Goal: Feedback & Contribution: Leave review/rating

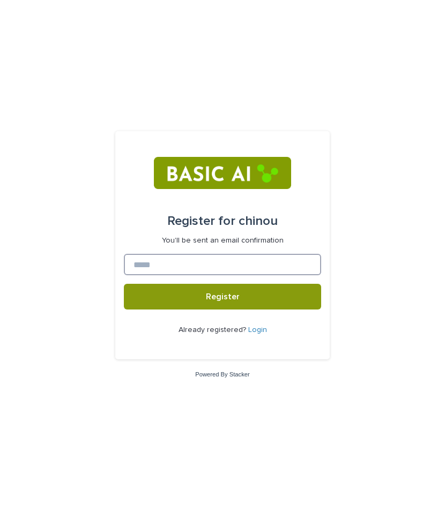
click at [175, 265] on input at bounding box center [222, 264] width 197 height 21
click at [177, 259] on input "*********" at bounding box center [222, 264] width 197 height 21
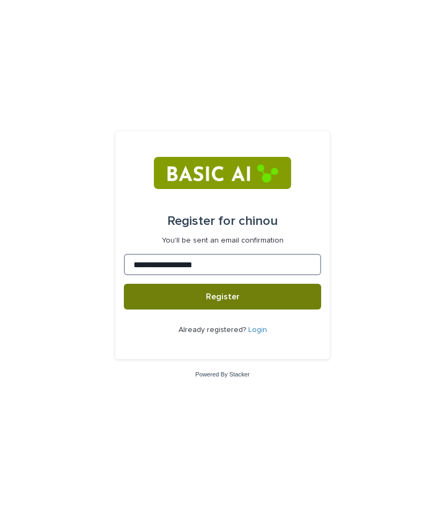
type input "**********"
click at [192, 297] on button "Register" at bounding box center [222, 297] width 197 height 26
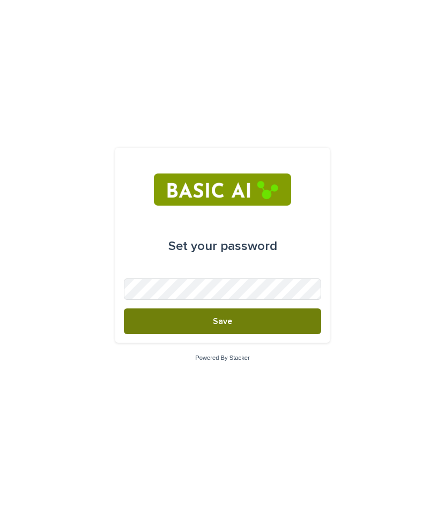
click at [228, 327] on button "Save" at bounding box center [222, 322] width 197 height 26
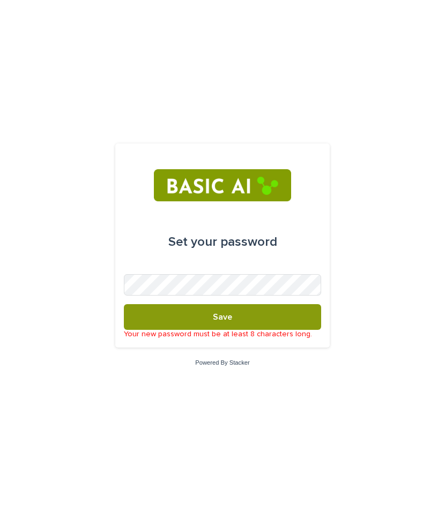
click at [168, 330] on p "Your new password must be at least 8 characters long." at bounding box center [222, 334] width 197 height 9
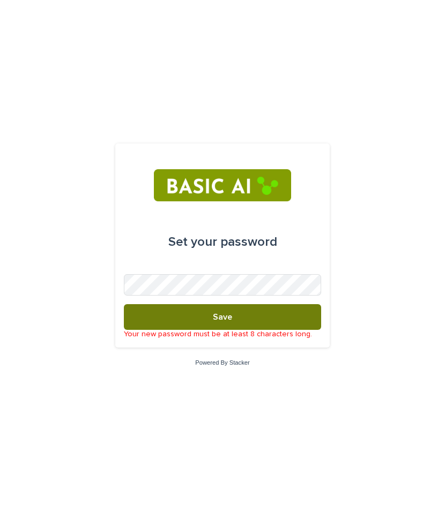
click at [178, 325] on button "Save" at bounding box center [222, 317] width 197 height 26
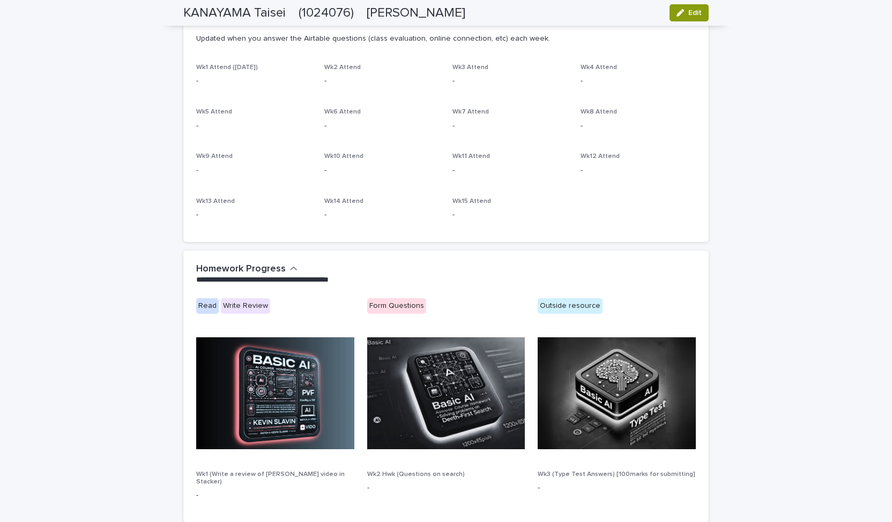
scroll to position [551, 0]
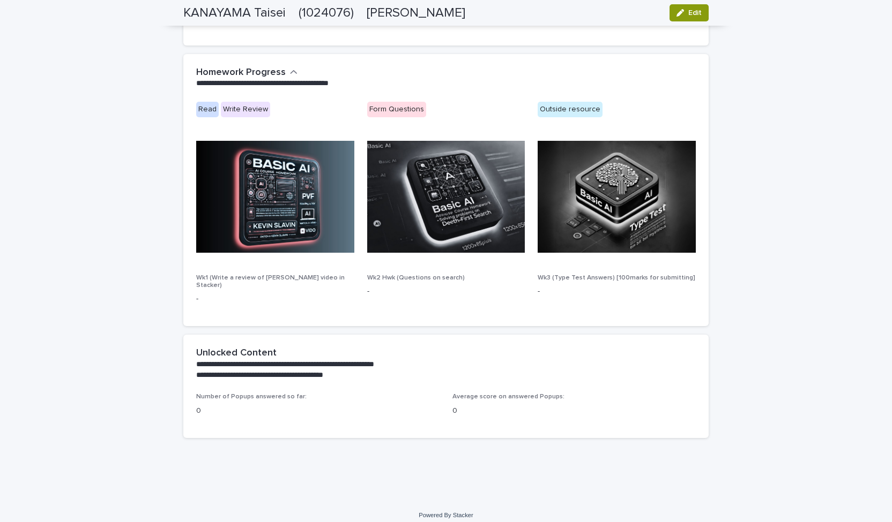
click at [257, 227] on img at bounding box center [275, 197] width 158 height 112
click at [290, 73] on icon "button" at bounding box center [294, 73] width 8 height 10
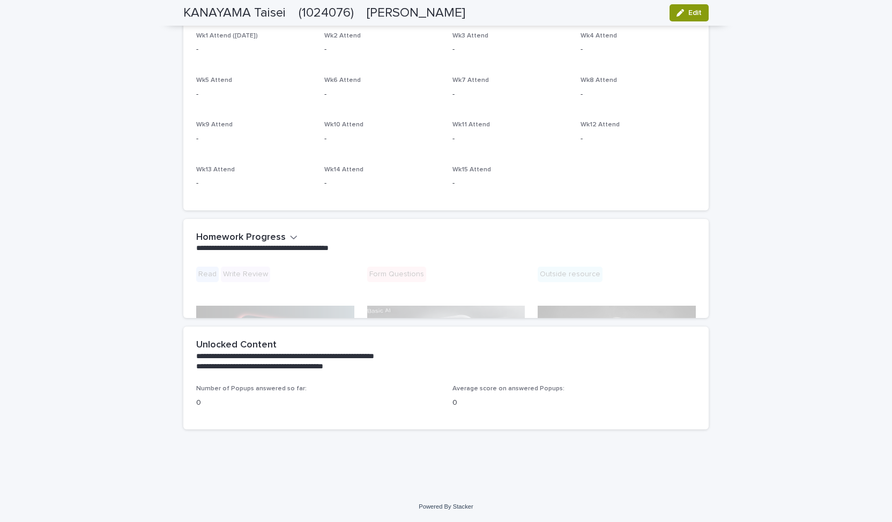
scroll to position [334, 0]
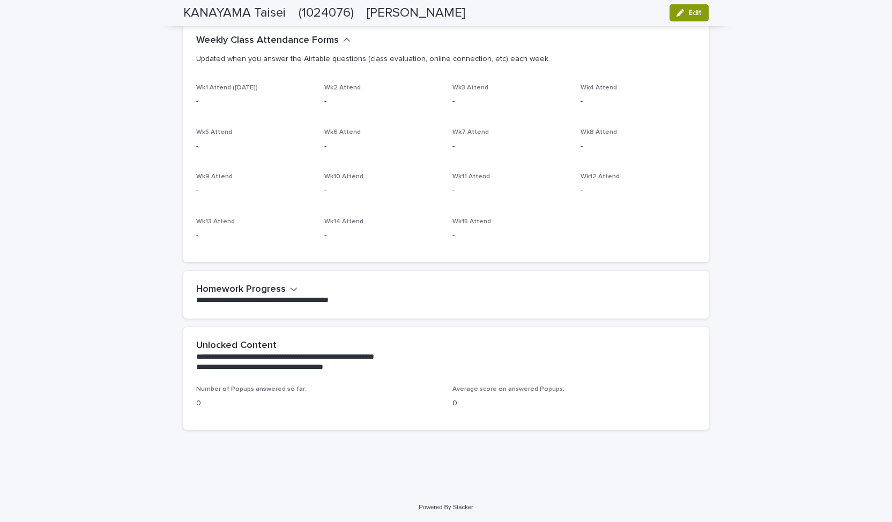
click at [282, 286] on button "Homework Progress" at bounding box center [246, 290] width 101 height 12
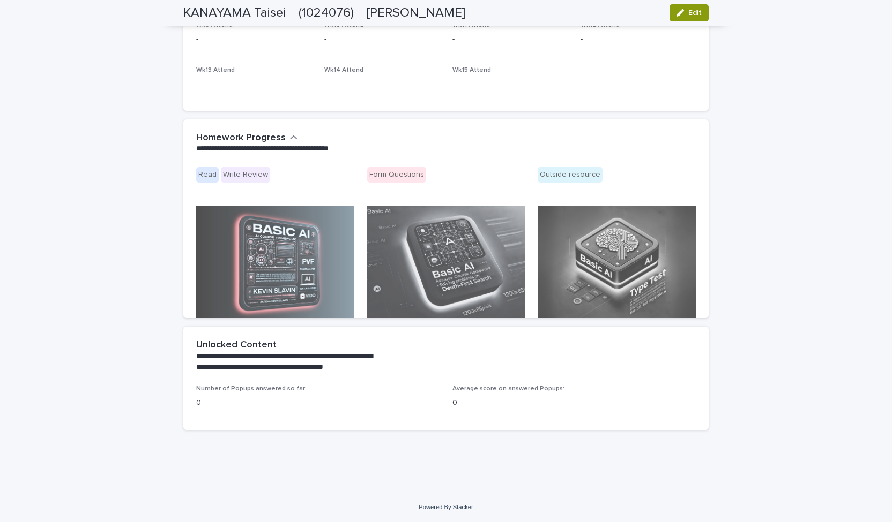
scroll to position [551, 0]
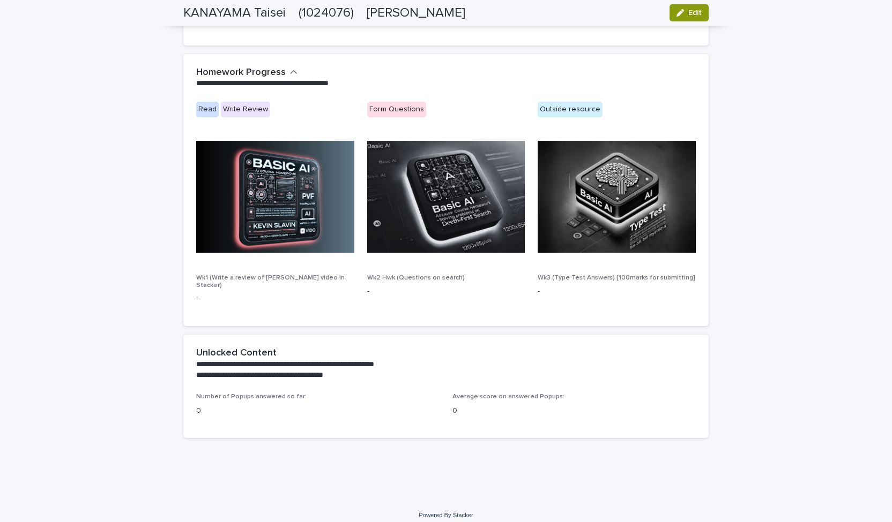
click at [283, 213] on img at bounding box center [275, 197] width 158 height 112
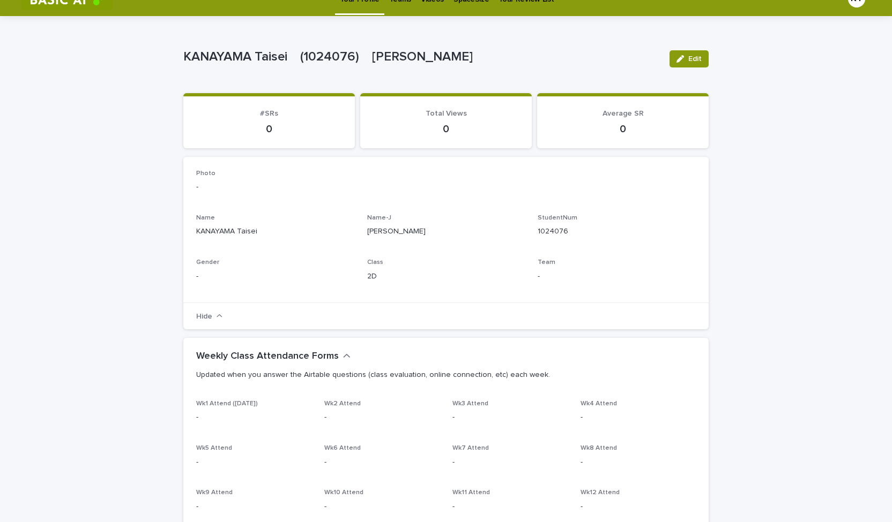
scroll to position [0, 0]
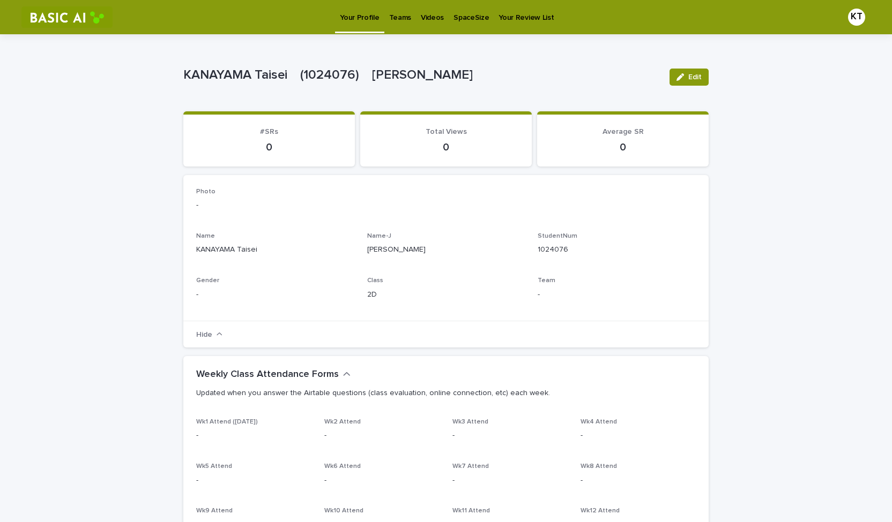
click at [435, 26] on link "Videos" at bounding box center [432, 16] width 33 height 33
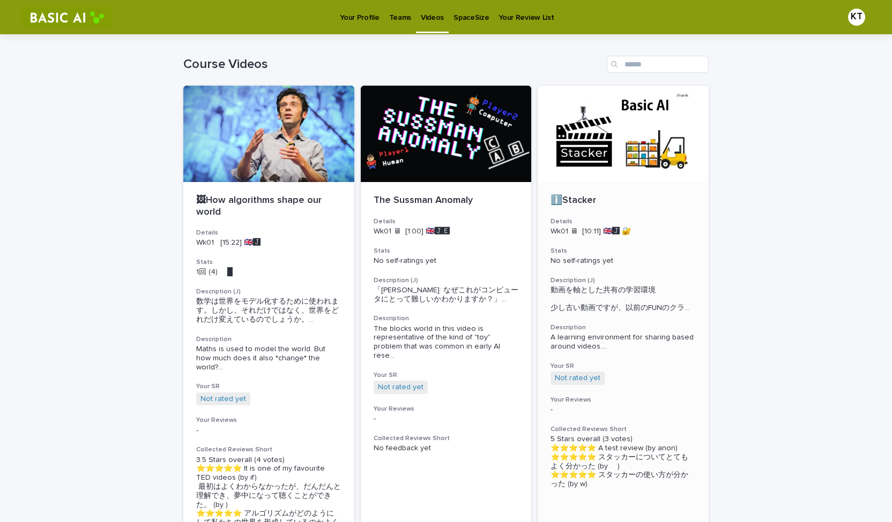
click at [444, 144] on div at bounding box center [622, 134] width 171 height 96
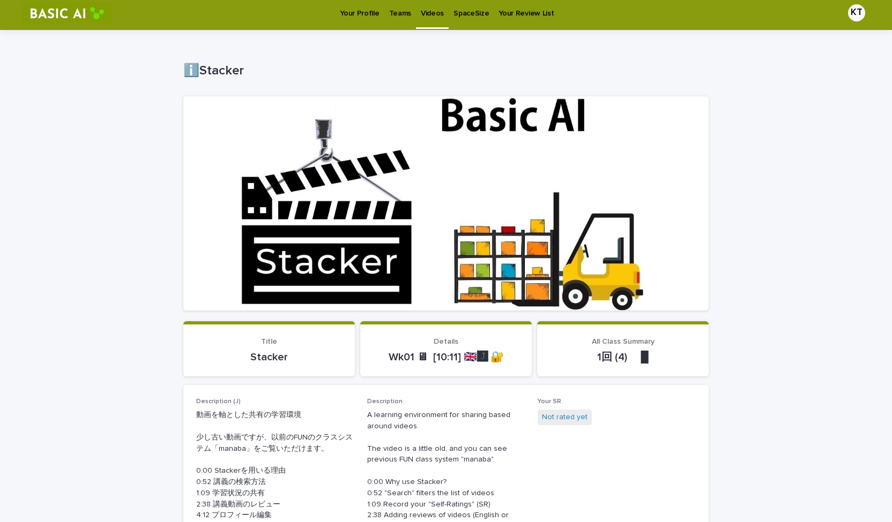
scroll to position [4, 0]
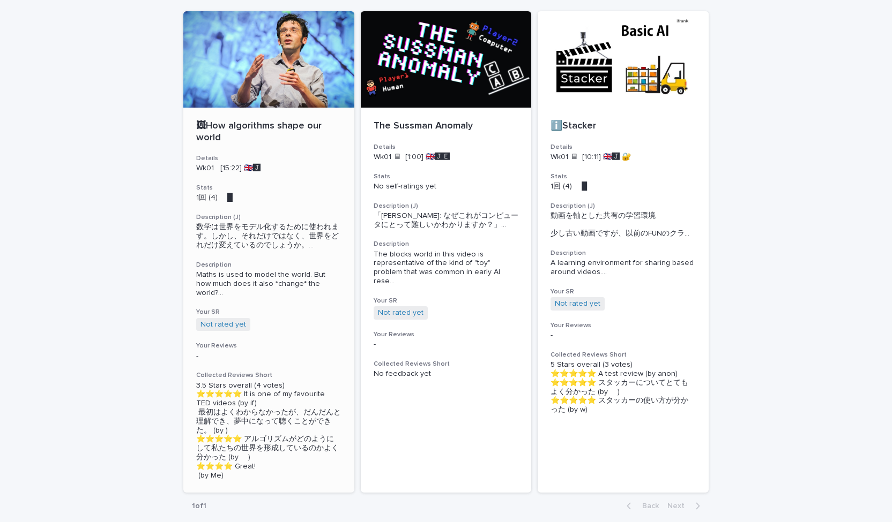
scroll to position [73, 0]
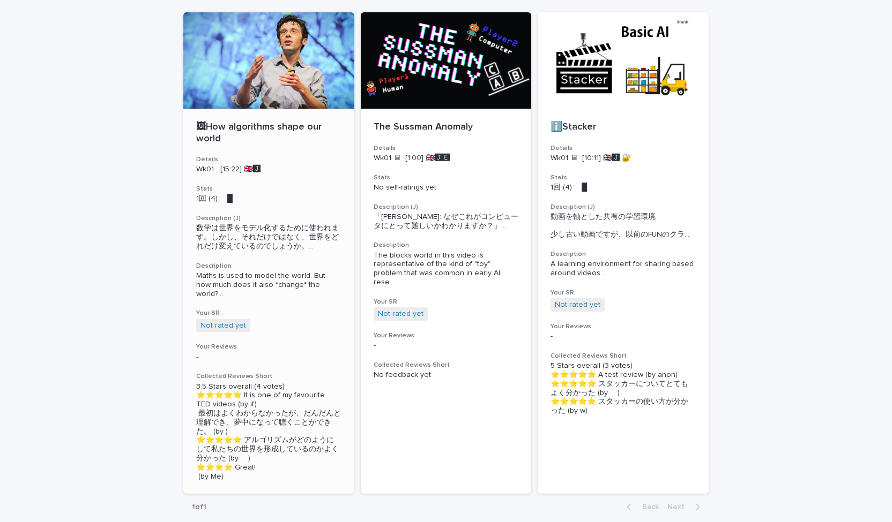
click at [238, 78] on div at bounding box center [268, 60] width 171 height 96
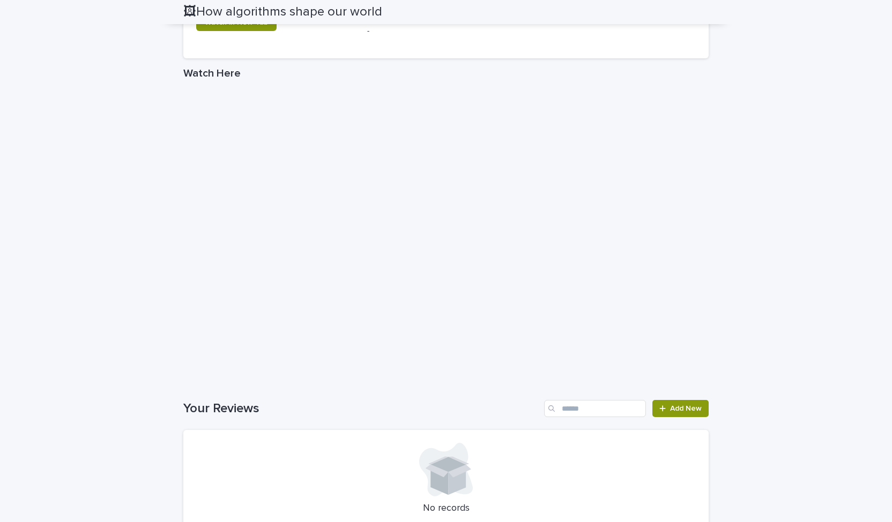
scroll to position [739, 0]
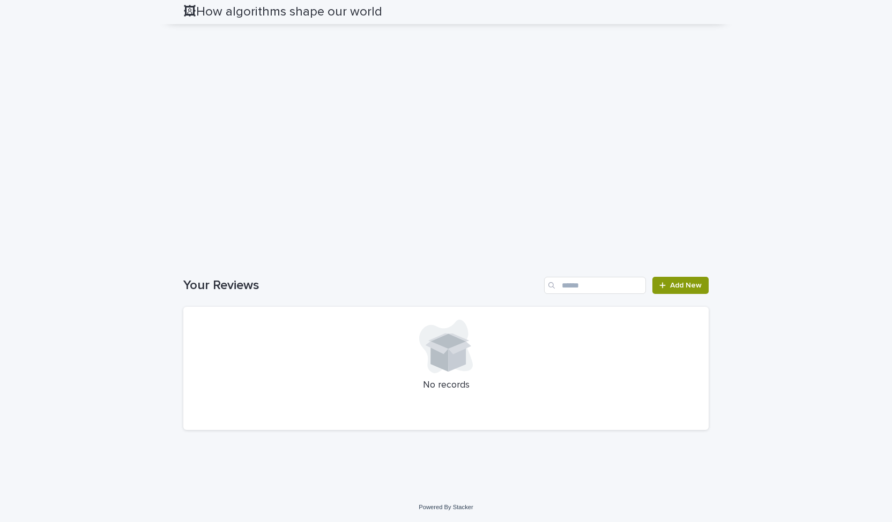
click at [444, 327] on div "Your Reviews Add New No records" at bounding box center [445, 353] width 525 height 153
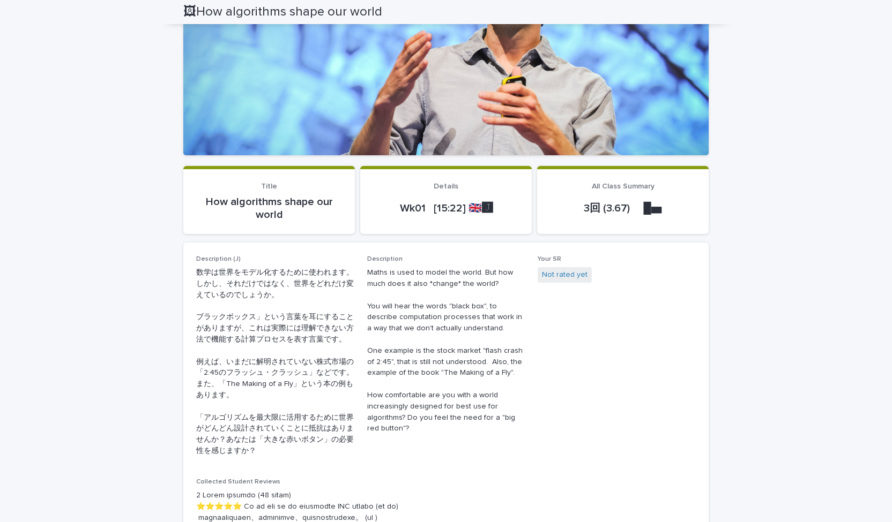
scroll to position [0, 0]
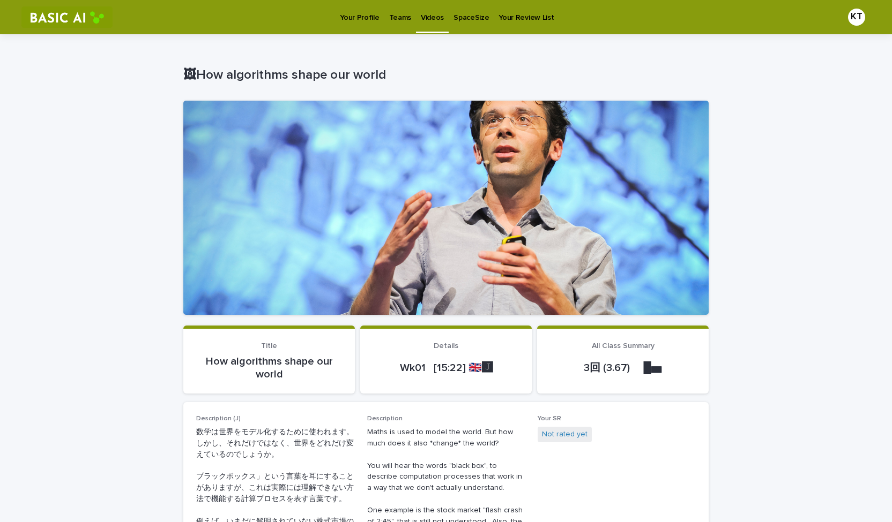
click at [359, 17] on p "Your Profile" at bounding box center [359, 11] width 39 height 23
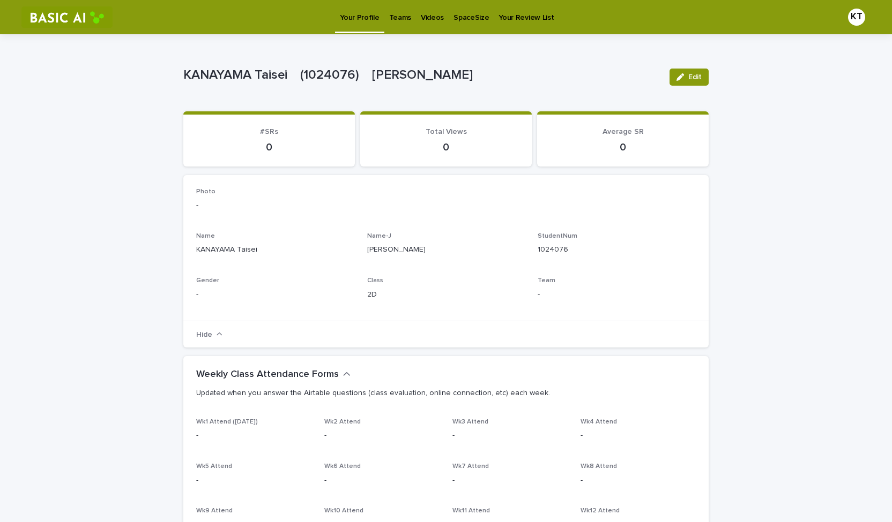
click at [394, 14] on p "Teams" at bounding box center [400, 11] width 22 height 23
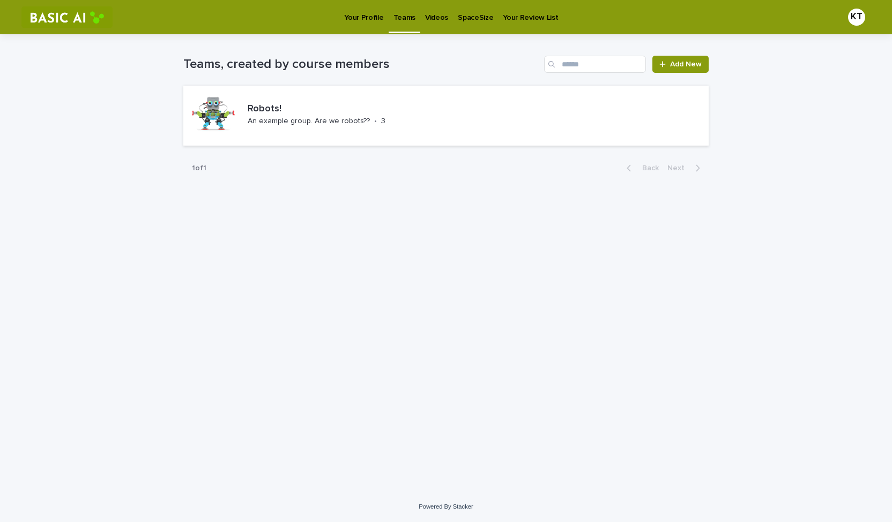
click at [431, 14] on p "Videos" at bounding box center [436, 11] width 23 height 23
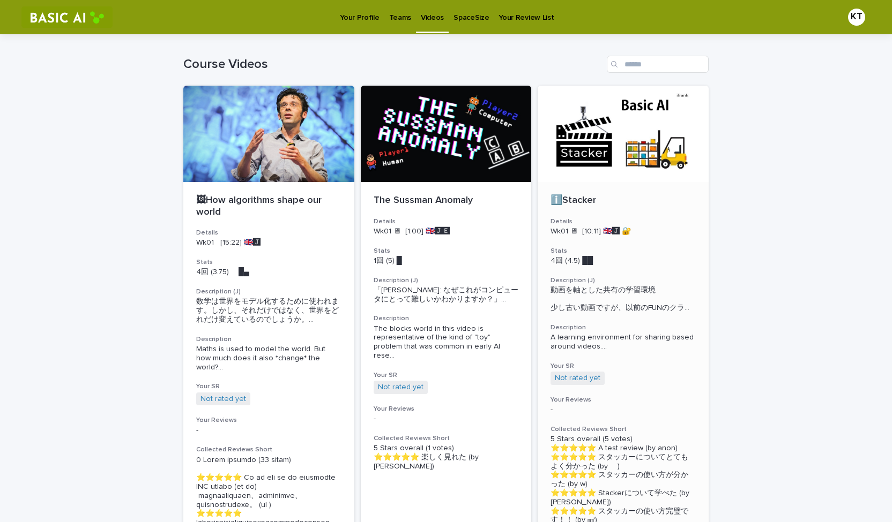
scroll to position [1, 0]
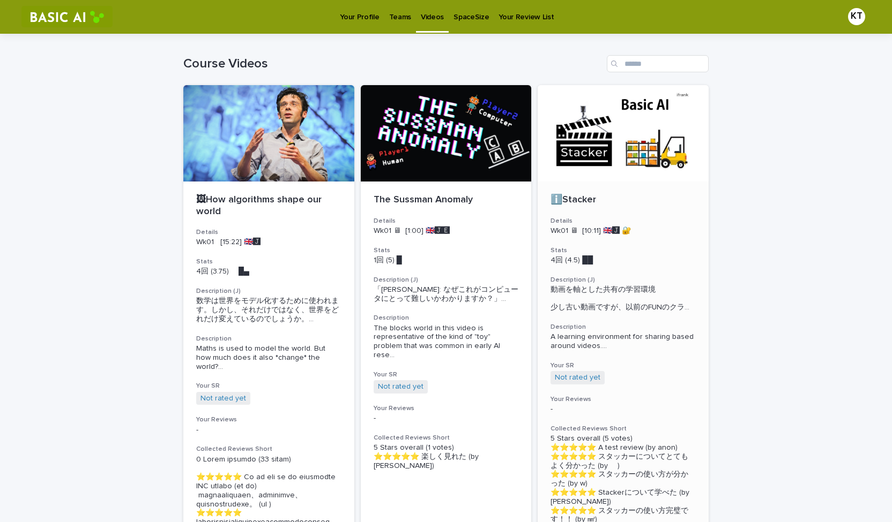
click at [444, 200] on p "ℹ️Stacker" at bounding box center [622, 201] width 145 height 12
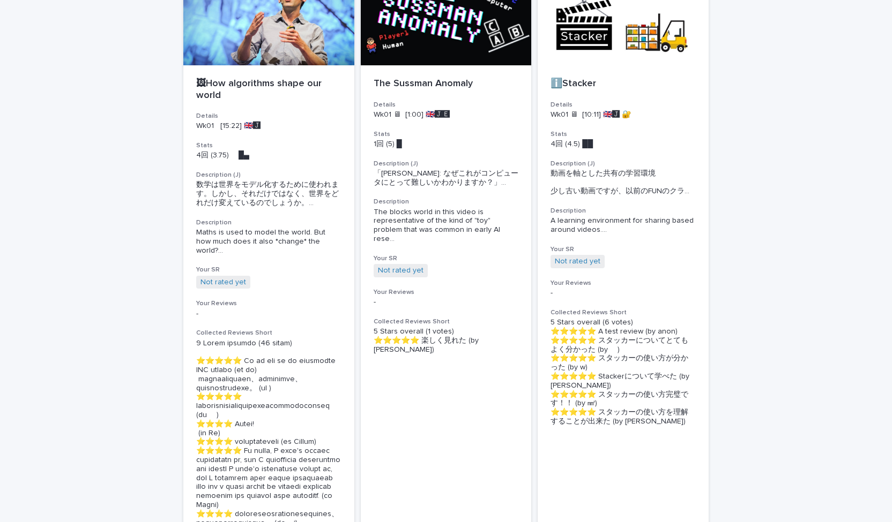
scroll to position [124, 0]
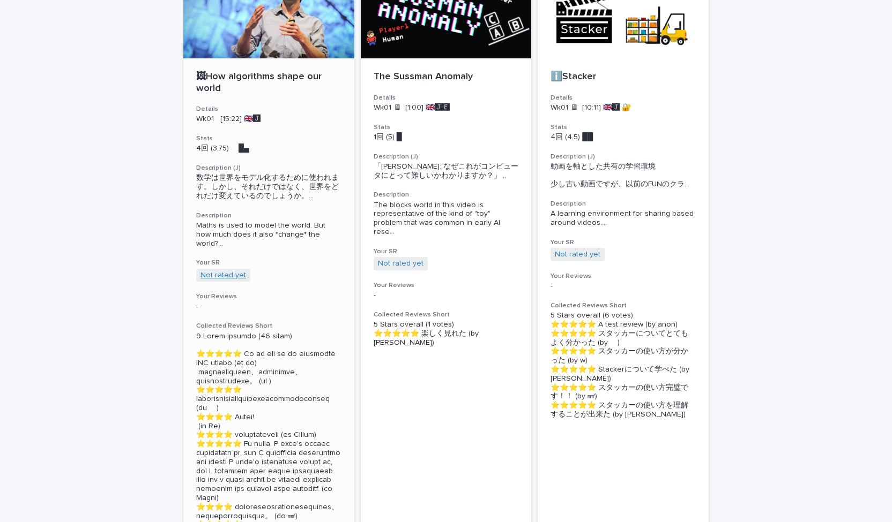
click at [223, 275] on link "Not rated yet" at bounding box center [223, 275] width 46 height 9
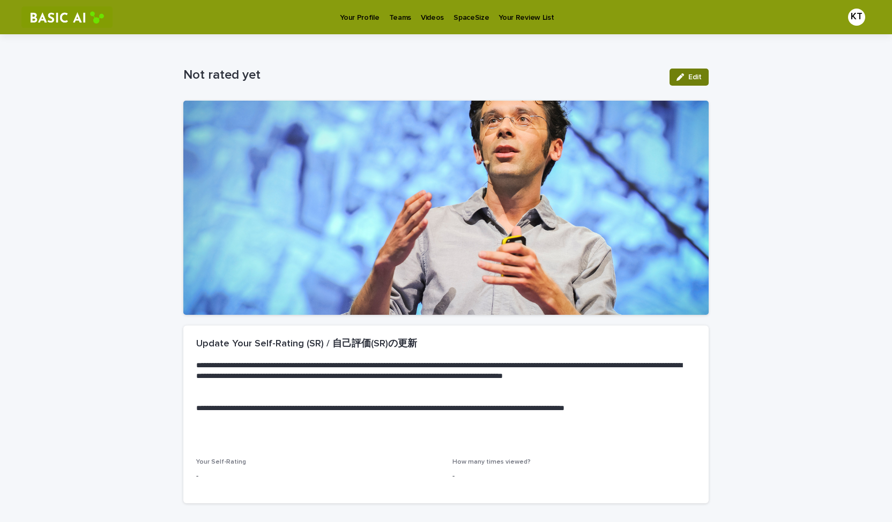
click at [444, 76] on icon "button" at bounding box center [680, 77] width 8 height 8
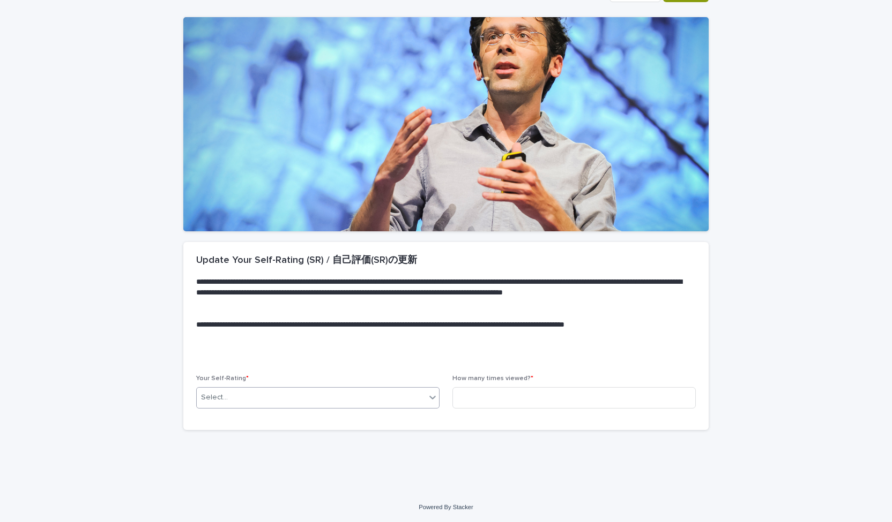
click at [432, 397] on icon at bounding box center [432, 397] width 11 height 11
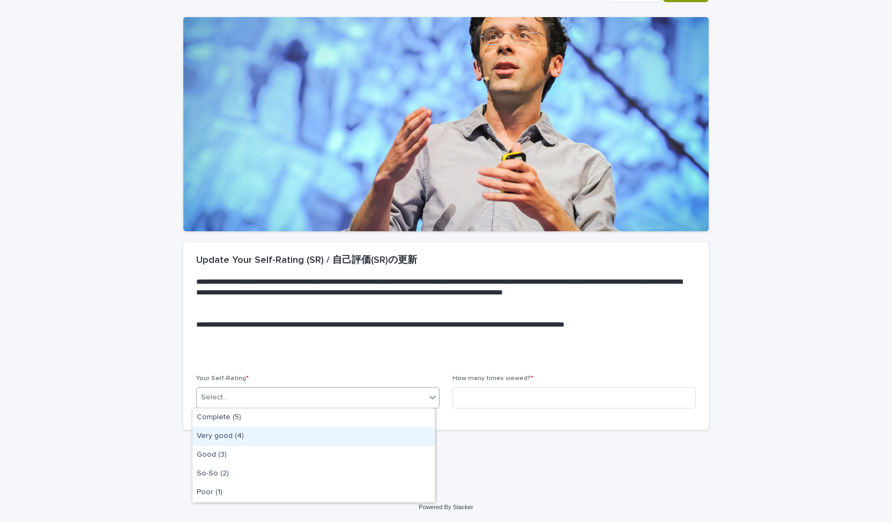
click at [376, 430] on div "Very good (4)" at bounding box center [313, 437] width 242 height 19
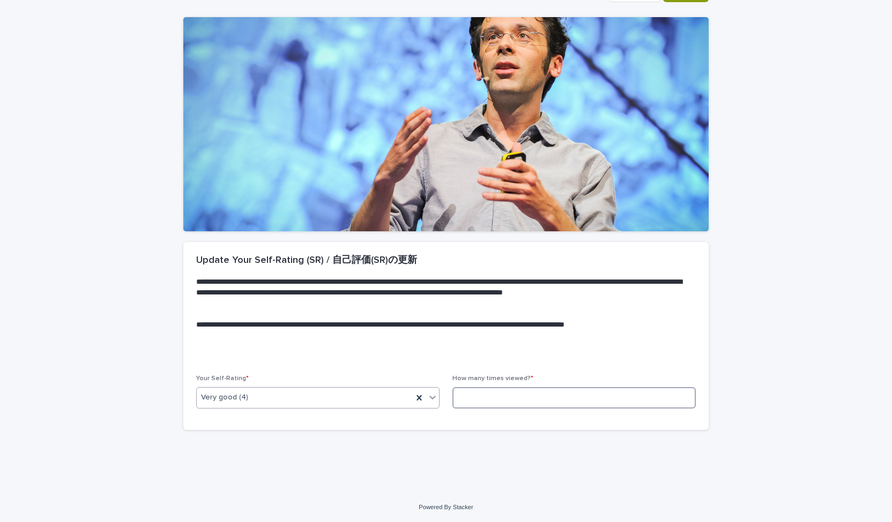
click at [444, 393] on input at bounding box center [573, 397] width 243 height 21
type input "*"
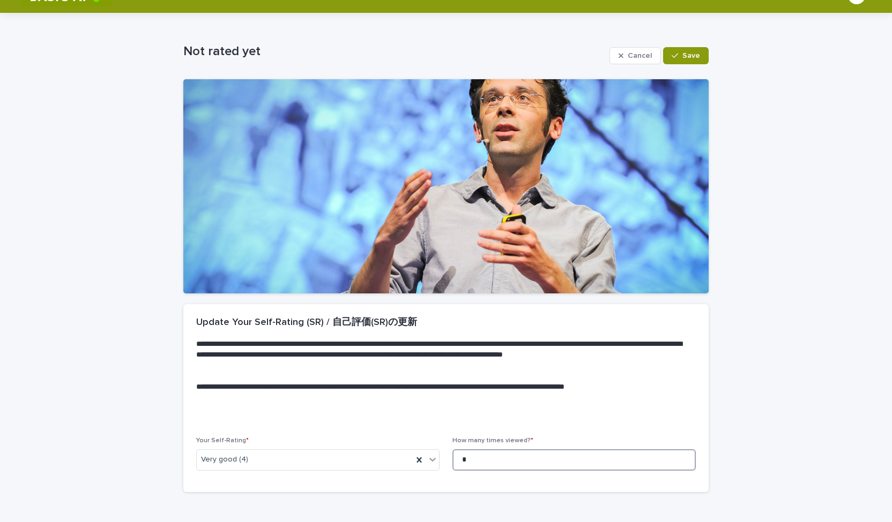
scroll to position [24, 0]
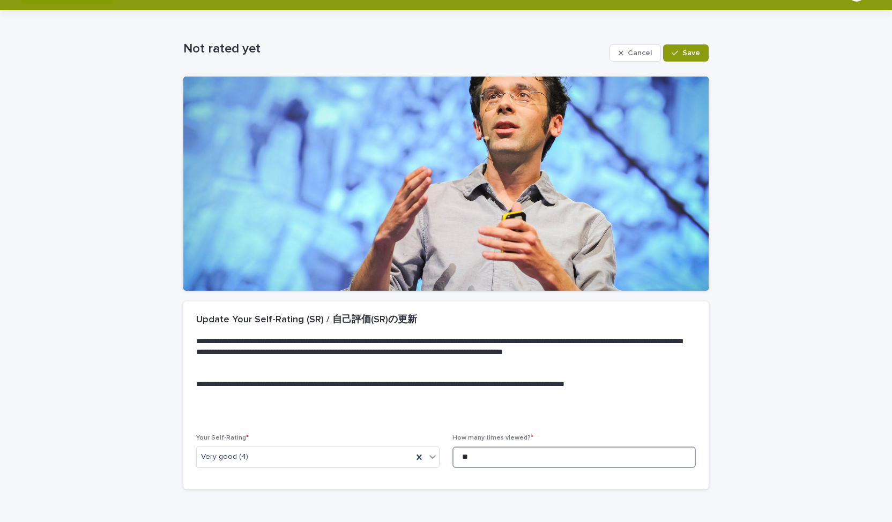
type input "*"
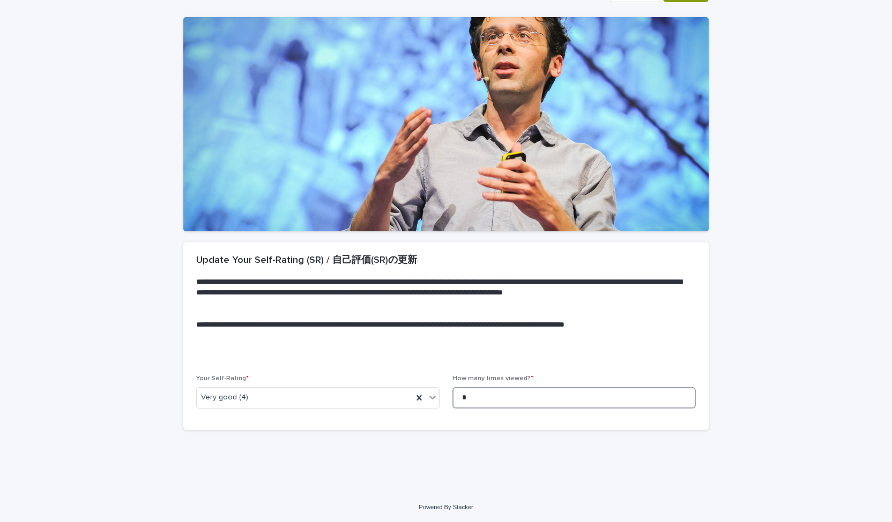
scroll to position [0, 0]
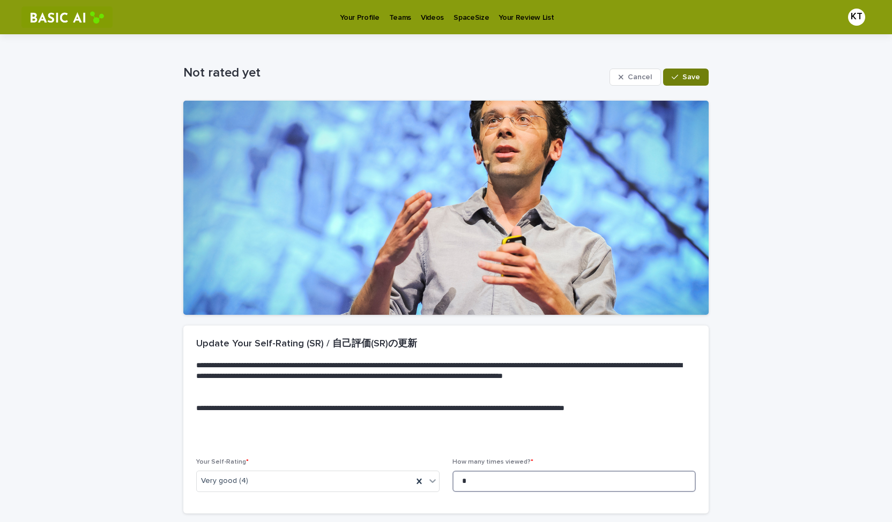
type input "*"
click at [444, 76] on span "Save" at bounding box center [691, 77] width 18 height 8
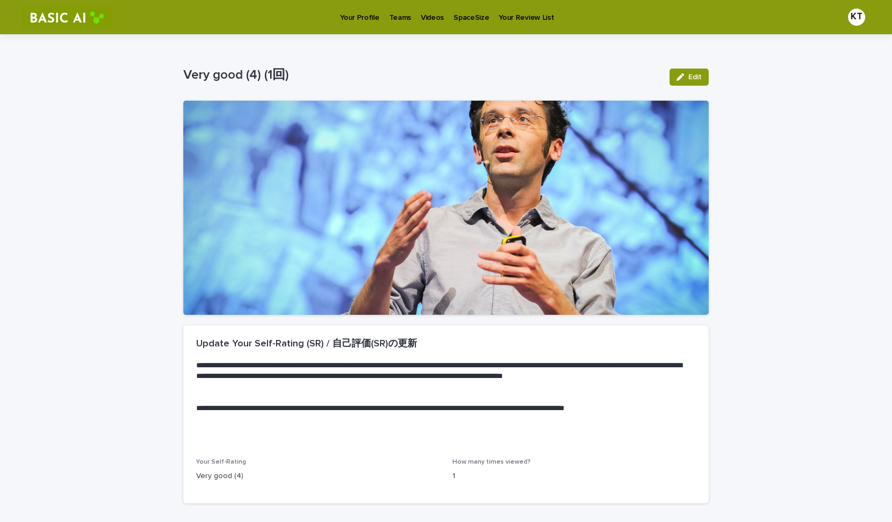
click at [432, 15] on p "Videos" at bounding box center [432, 11] width 23 height 23
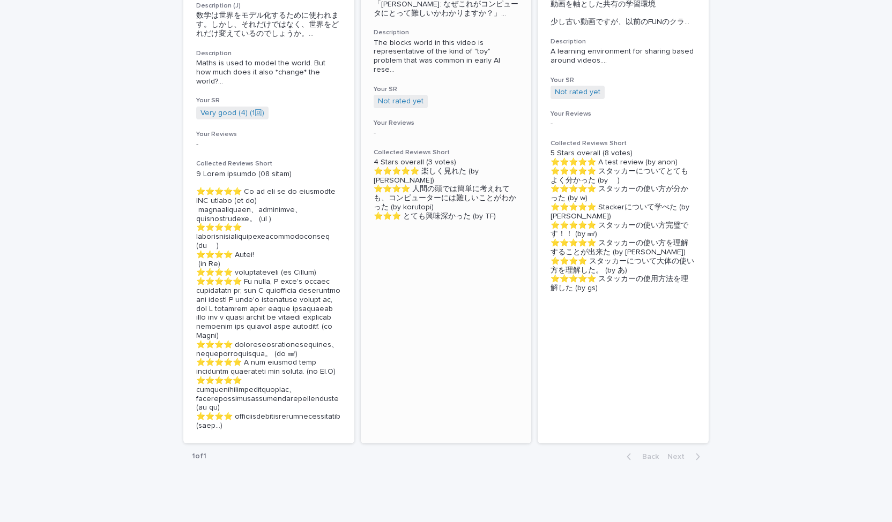
scroll to position [287, 0]
click at [217, 132] on h3 "Your Reviews" at bounding box center [268, 134] width 145 height 9
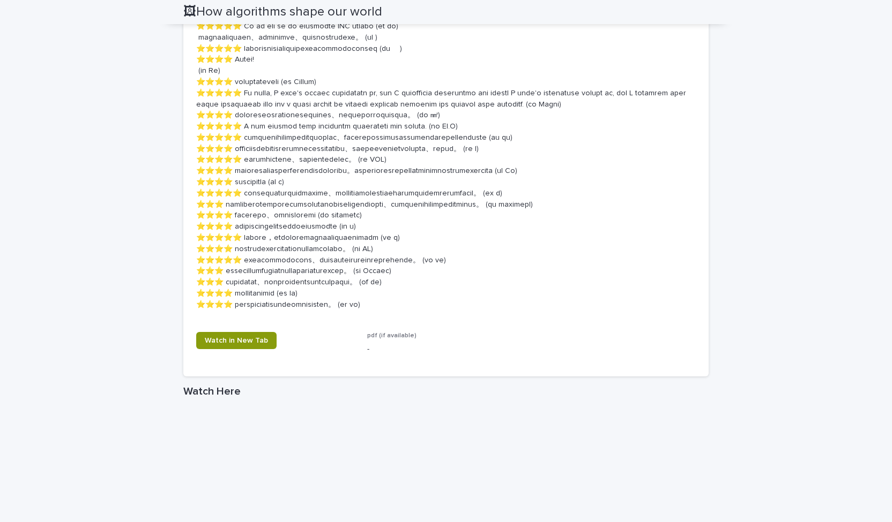
scroll to position [642, 0]
click at [259, 343] on span "Watch in New Tab" at bounding box center [236, 339] width 63 height 8
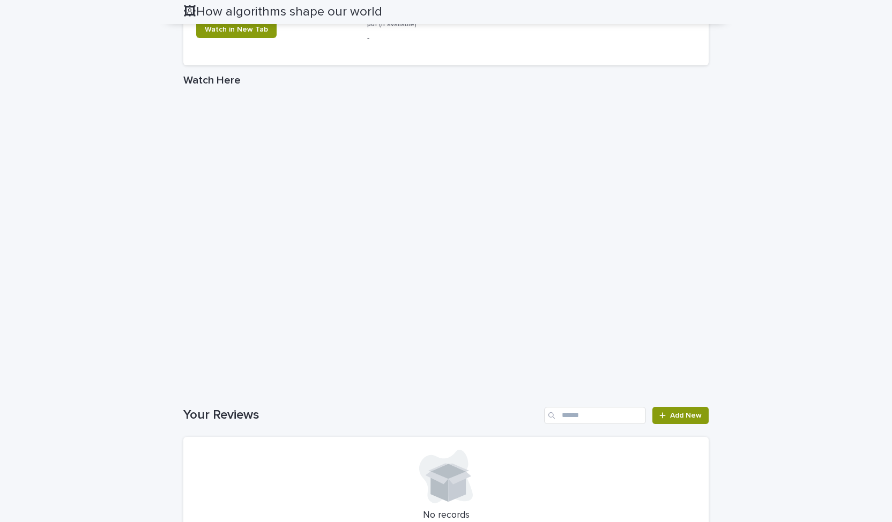
scroll to position [1138, 0]
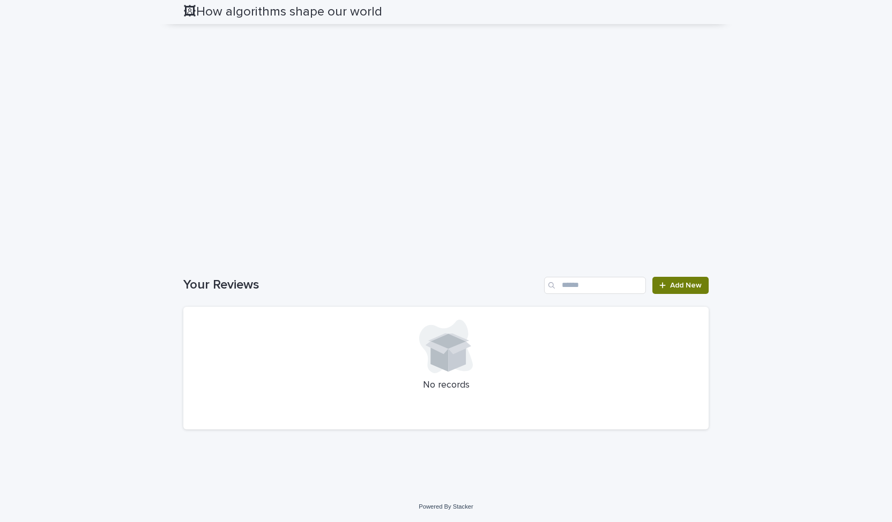
click at [444, 283] on span "Add New" at bounding box center [686, 286] width 32 height 8
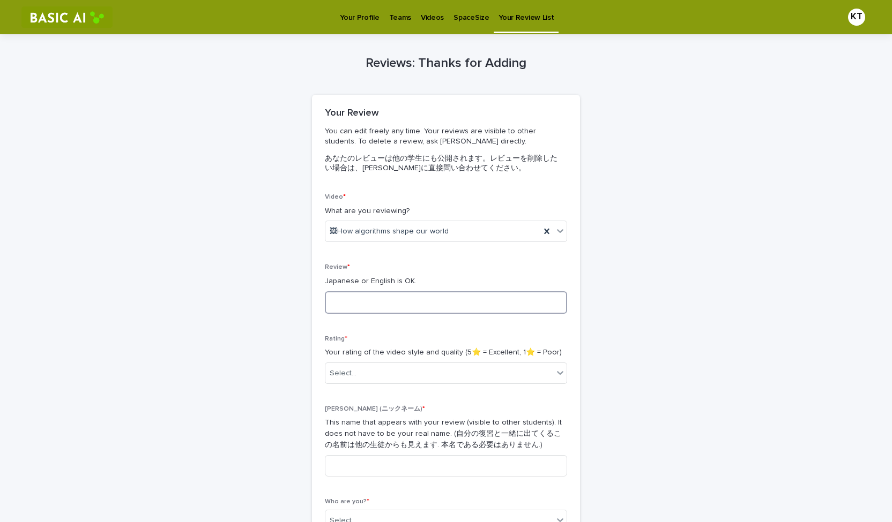
click at [444, 305] on textarea at bounding box center [446, 302] width 242 height 23
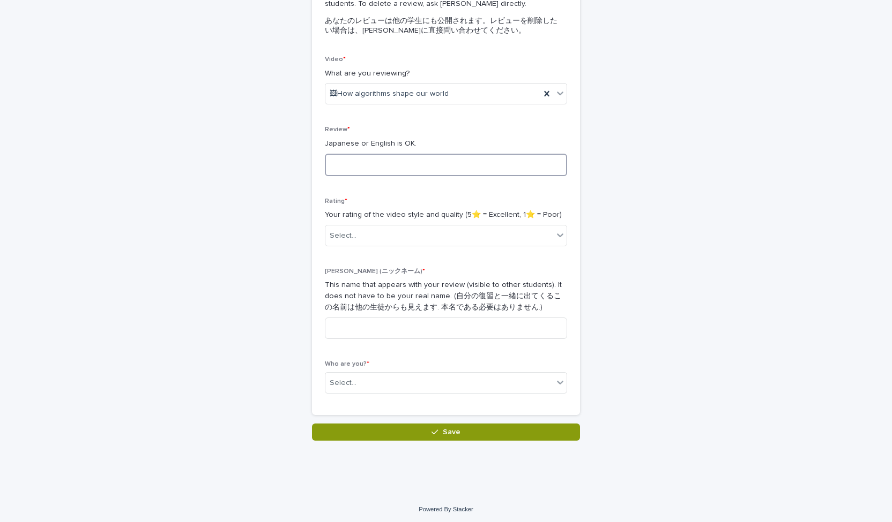
scroll to position [138, 0]
click at [444, 330] on input at bounding box center [446, 327] width 242 height 21
type input "**"
click at [395, 372] on div "Select..." at bounding box center [446, 382] width 242 height 21
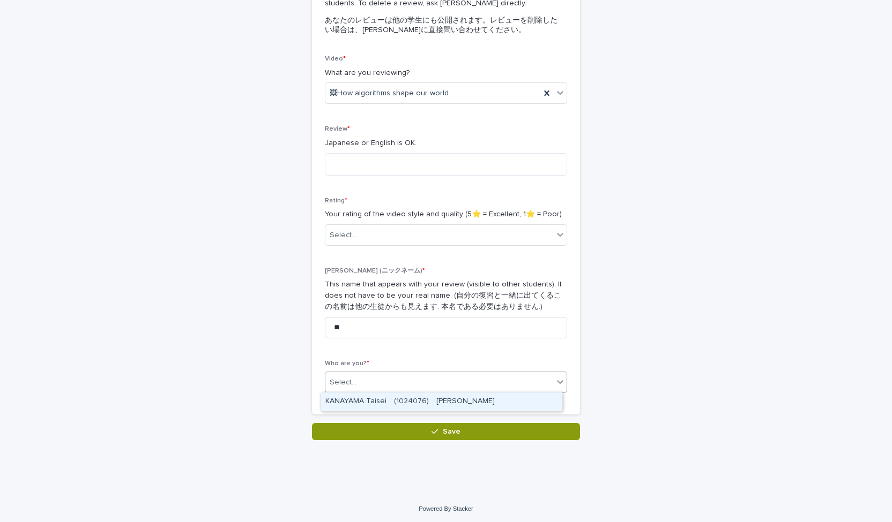
click at [394, 401] on div "KANAYAMA Taisei　(1024076)　[PERSON_NAME]" at bounding box center [441, 402] width 241 height 19
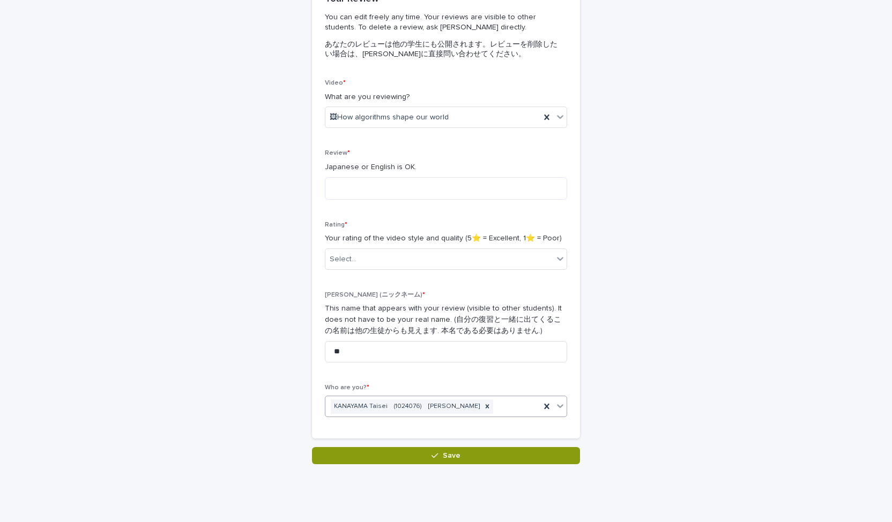
scroll to position [109, 0]
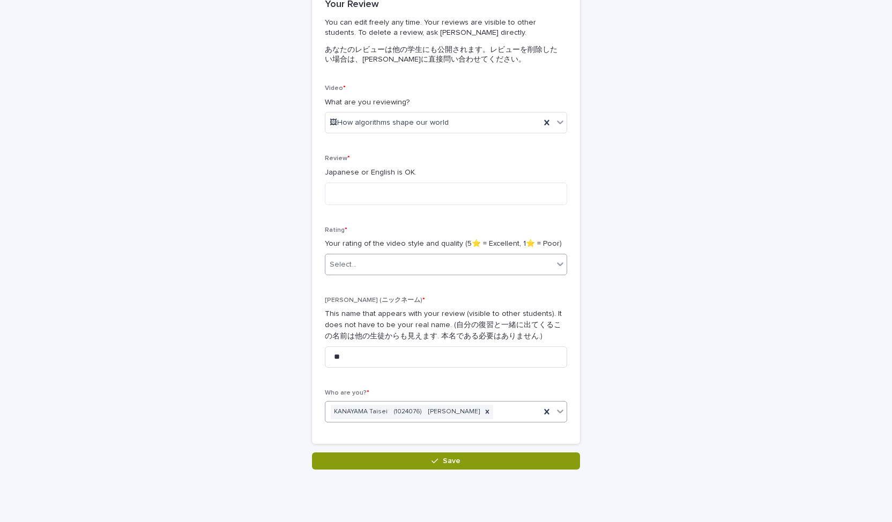
click at [444, 260] on div "Select..." at bounding box center [439, 265] width 228 height 18
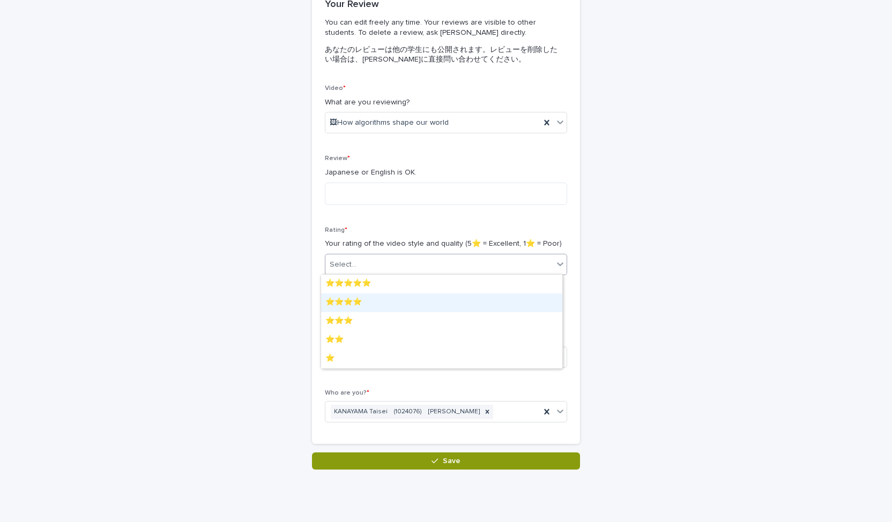
click at [444, 301] on div "⭐️⭐️⭐️⭐️" at bounding box center [441, 303] width 241 height 19
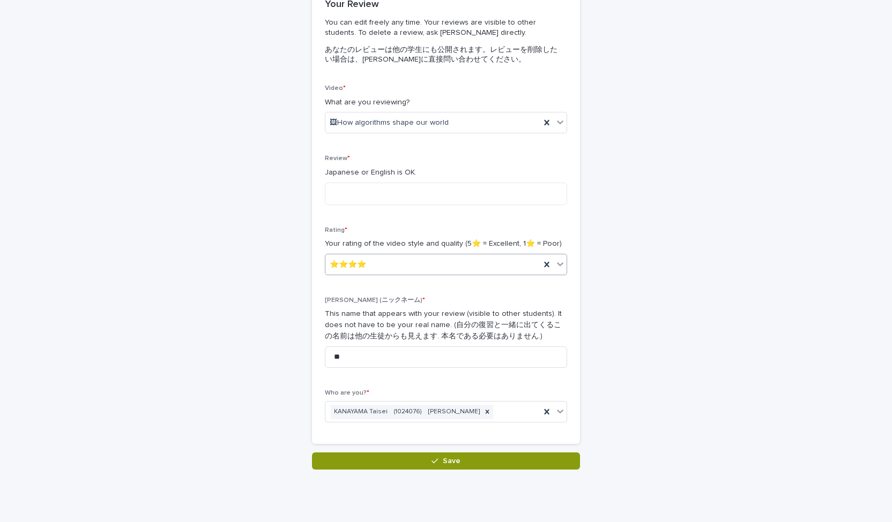
scroll to position [76, 0]
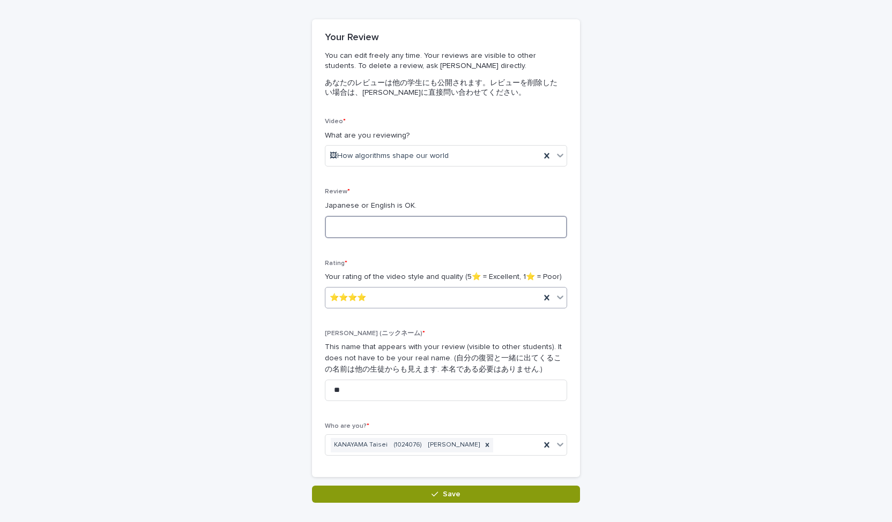
click at [444, 221] on textarea at bounding box center [446, 227] width 242 height 23
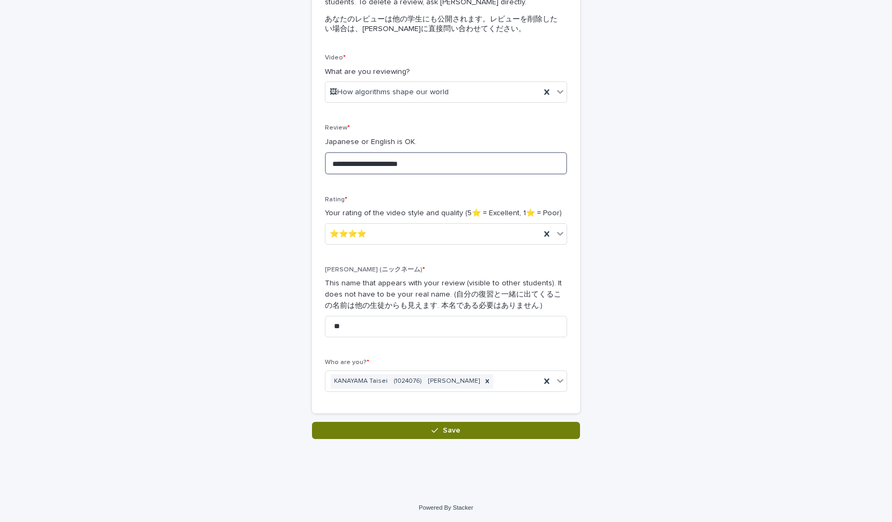
type textarea "**********"
click at [444, 427] on span "Save" at bounding box center [452, 431] width 18 height 8
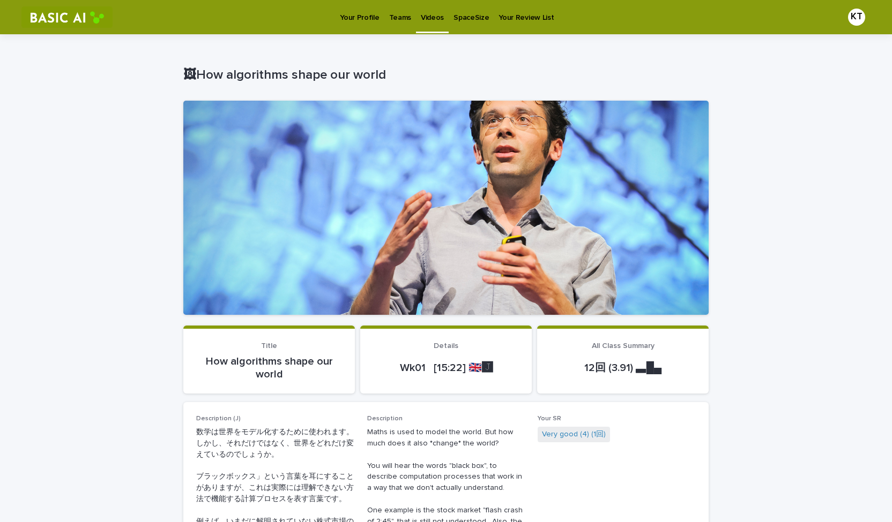
click at [428, 17] on p "Videos" at bounding box center [432, 11] width 23 height 23
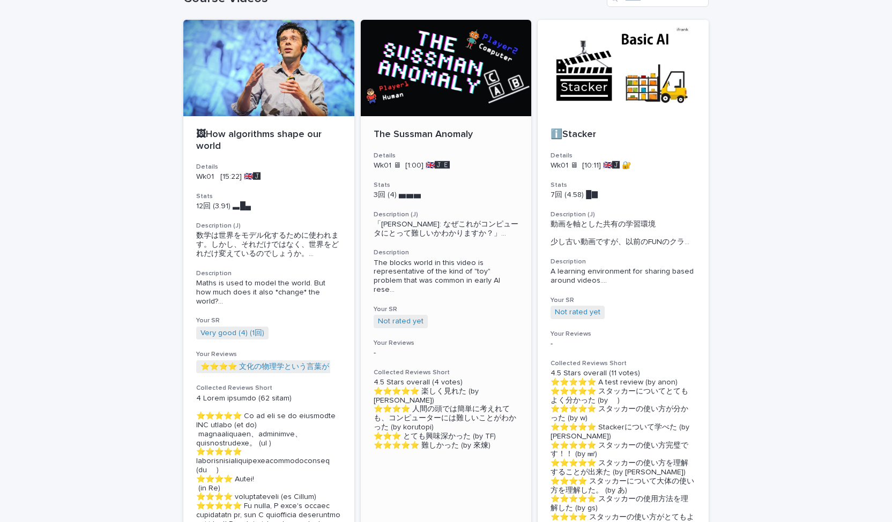
scroll to position [66, 0]
click at [444, 104] on div at bounding box center [622, 67] width 171 height 96
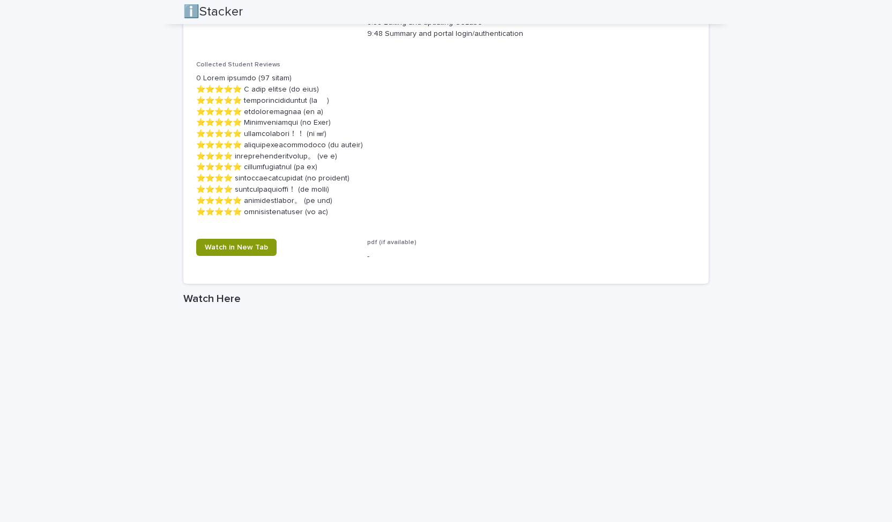
scroll to position [969, 0]
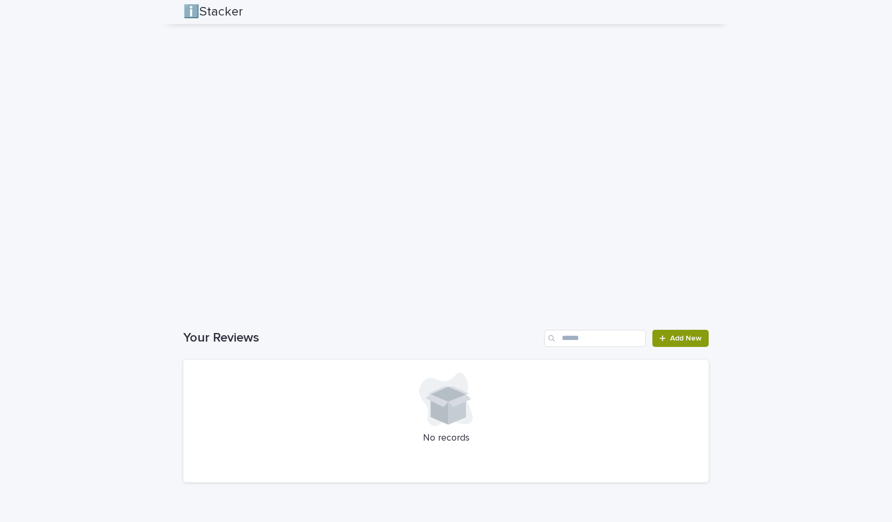
scroll to position [1086, 0]
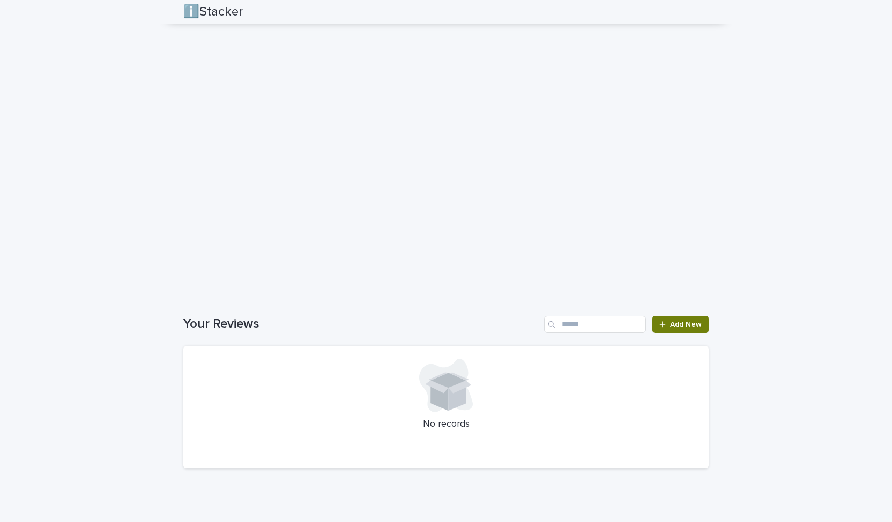
click at [444, 326] on icon at bounding box center [662, 325] width 6 height 8
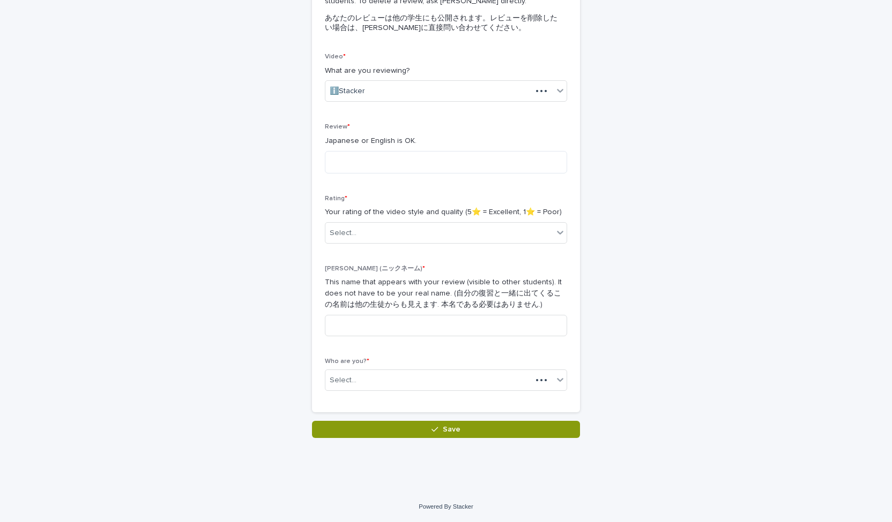
scroll to position [139, 0]
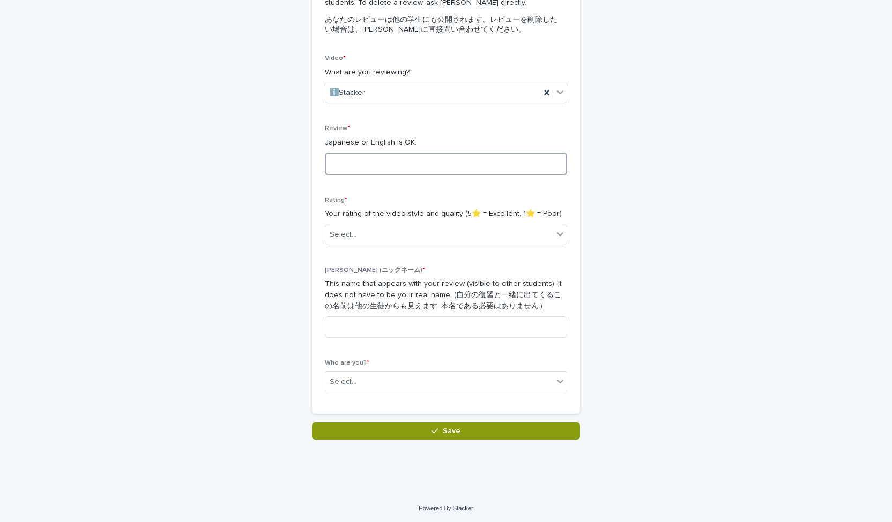
click at [409, 168] on textarea at bounding box center [446, 164] width 242 height 23
type textarea "**********"
click at [444, 229] on div "Select..." at bounding box center [439, 235] width 228 height 18
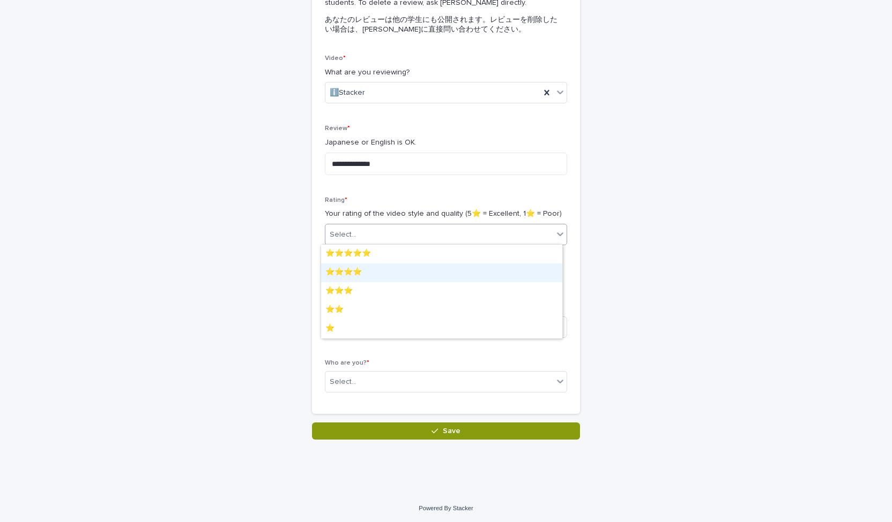
click at [432, 270] on div "⭐️⭐️⭐️⭐️" at bounding box center [441, 273] width 241 height 19
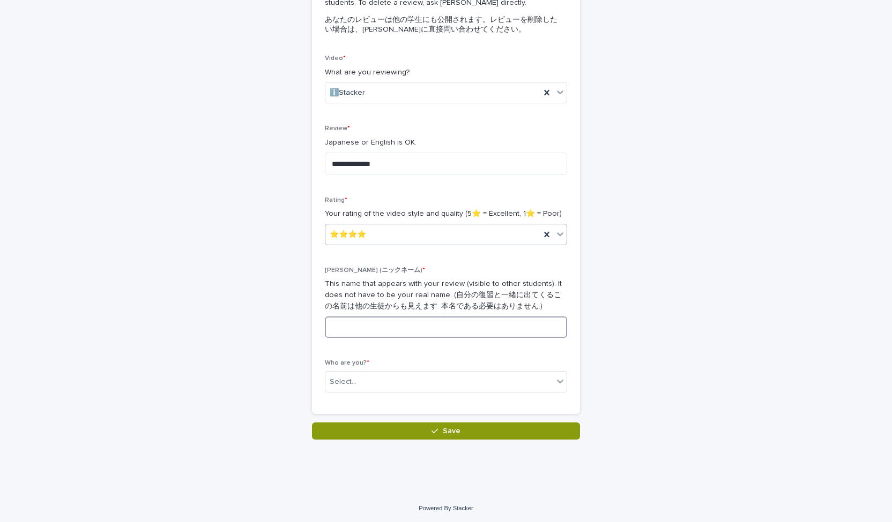
click at [424, 333] on input at bounding box center [446, 327] width 242 height 21
type input "**"
click at [411, 394] on div "Who are you? * Select..." at bounding box center [446, 381] width 242 height 42
click at [417, 387] on div "Select..." at bounding box center [439, 382] width 228 height 18
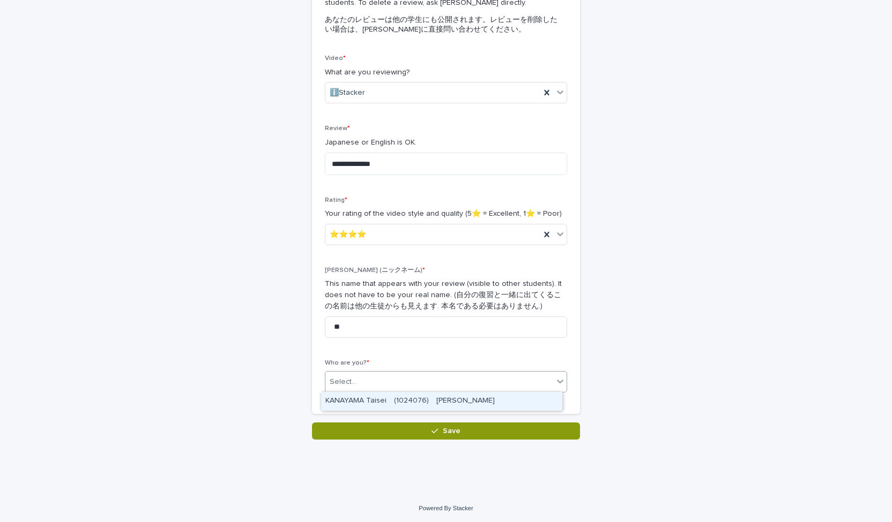
click at [416, 400] on div "KANAYAMA Taisei　(1024076)　[PERSON_NAME]" at bounding box center [441, 401] width 241 height 19
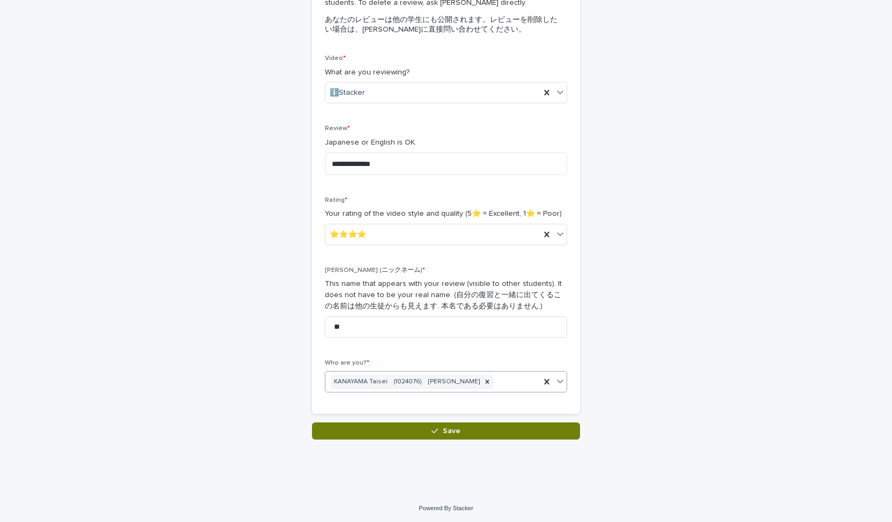
click at [417, 424] on button "Save" at bounding box center [446, 431] width 268 height 17
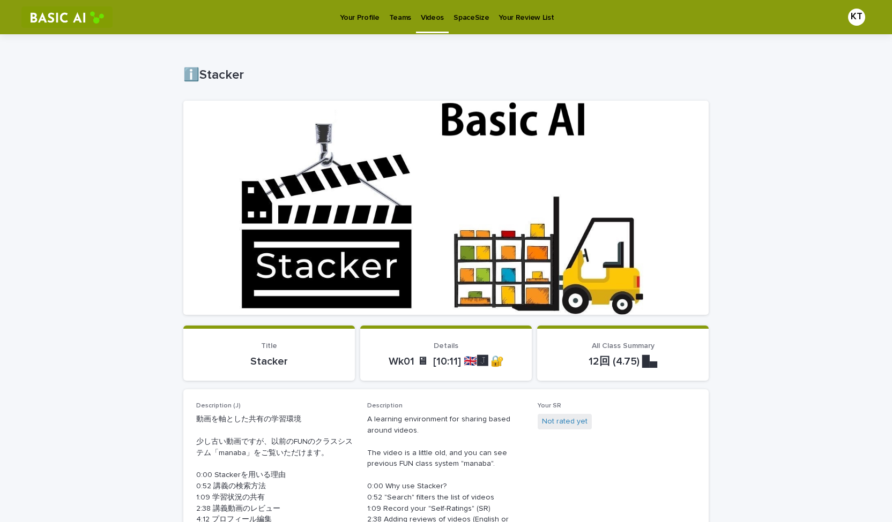
click at [428, 12] on p "Videos" at bounding box center [432, 11] width 23 height 23
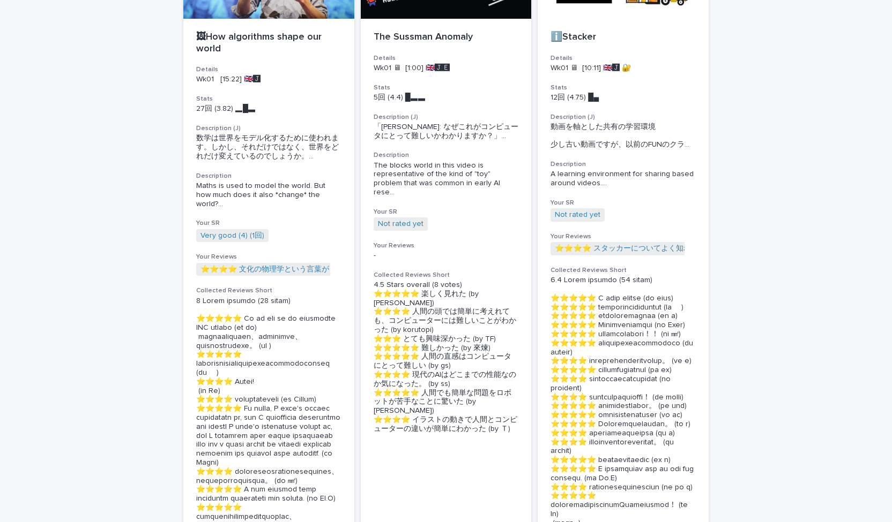
scroll to position [164, 0]
click at [444, 219] on link "Not rated yet" at bounding box center [578, 214] width 46 height 9
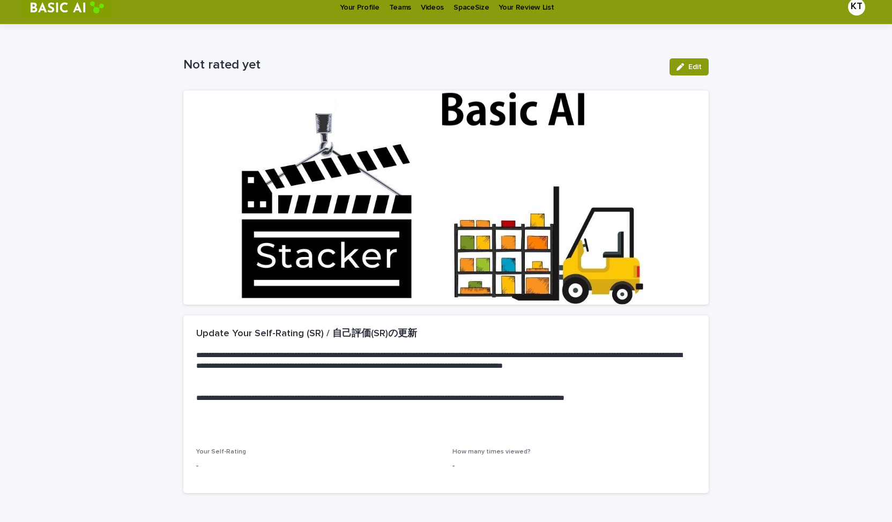
scroll to position [73, 0]
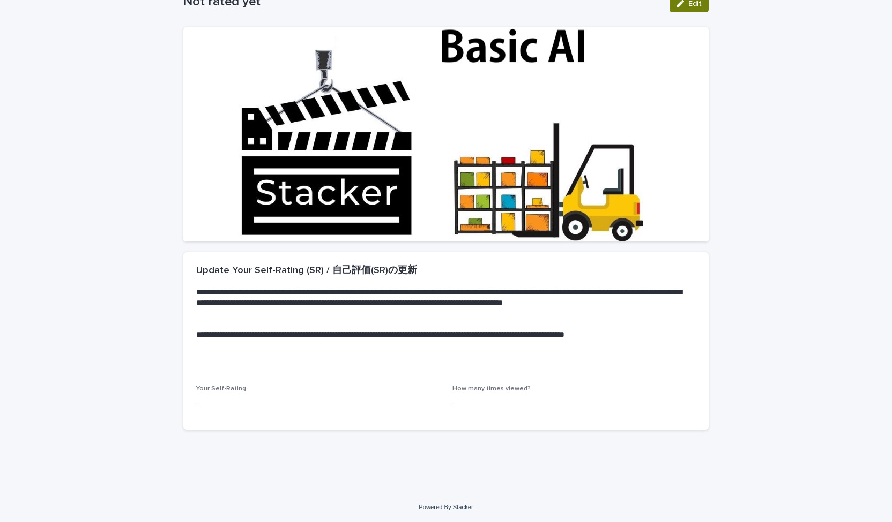
click at [444, 3] on span "Edit" at bounding box center [694, 4] width 13 height 8
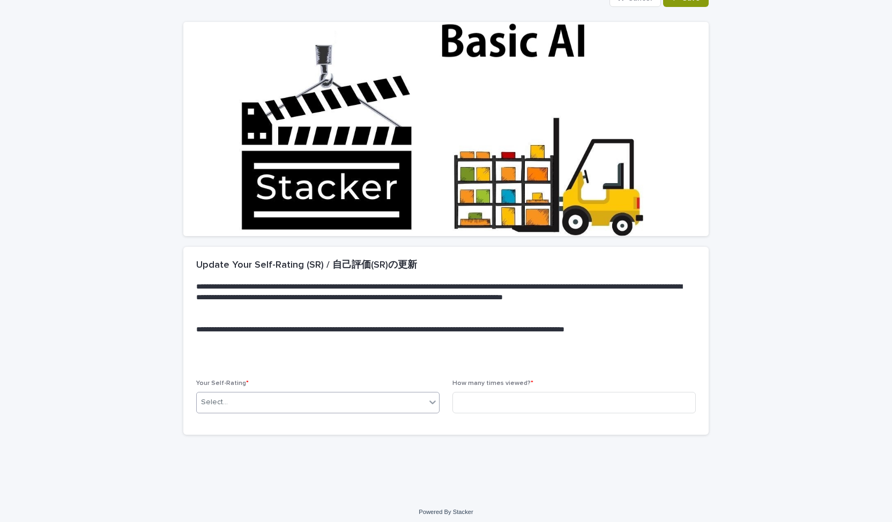
click at [410, 400] on div "Select..." at bounding box center [311, 403] width 229 height 18
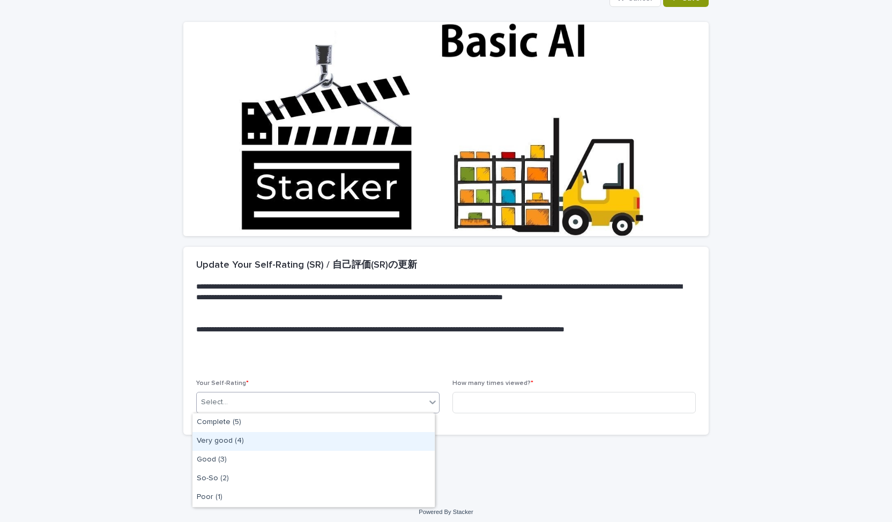
click at [392, 439] on div "Very good (4)" at bounding box center [313, 441] width 242 height 19
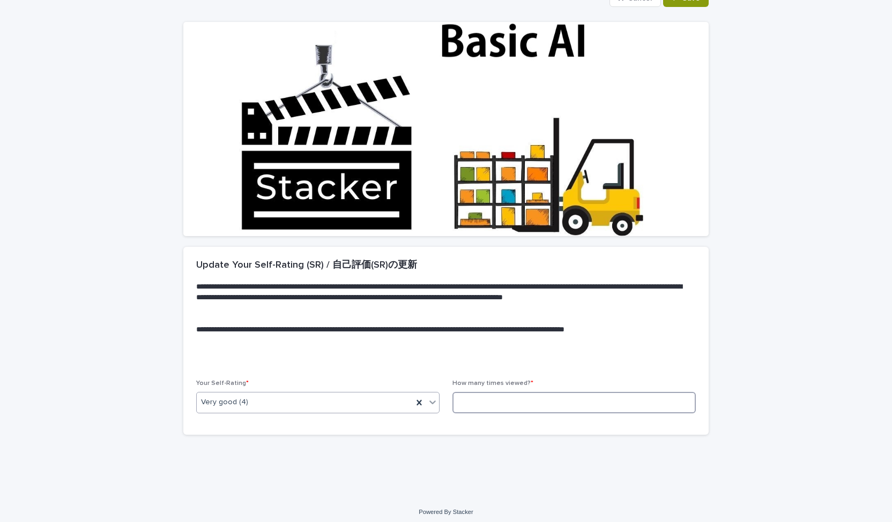
click at [444, 406] on input at bounding box center [573, 402] width 243 height 21
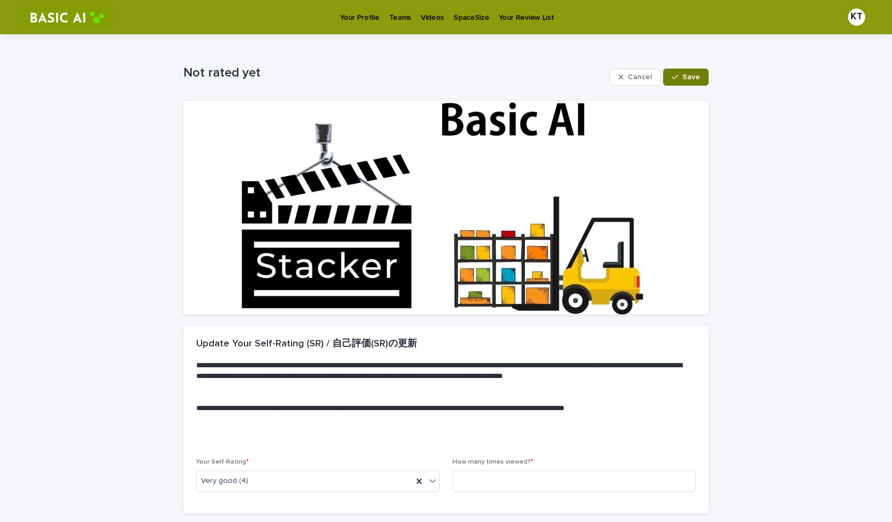
click at [444, 78] on span "Save" at bounding box center [691, 77] width 18 height 8
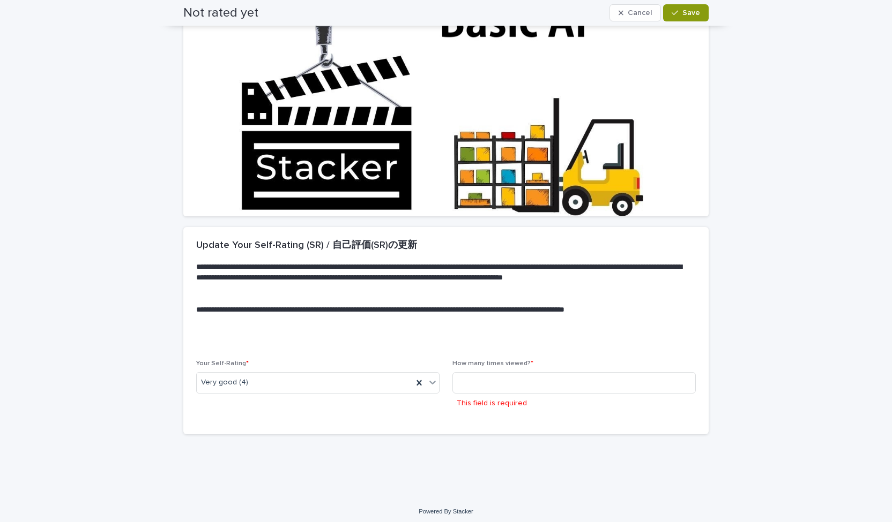
scroll to position [108, 0]
click at [444, 394] on div "This field is required" at bounding box center [573, 392] width 243 height 41
click at [444, 377] on input at bounding box center [573, 382] width 243 height 21
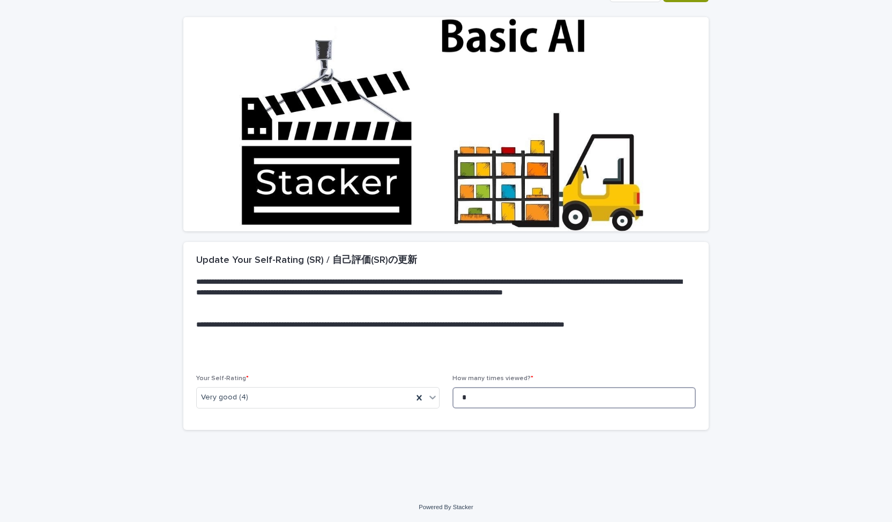
scroll to position [0, 0]
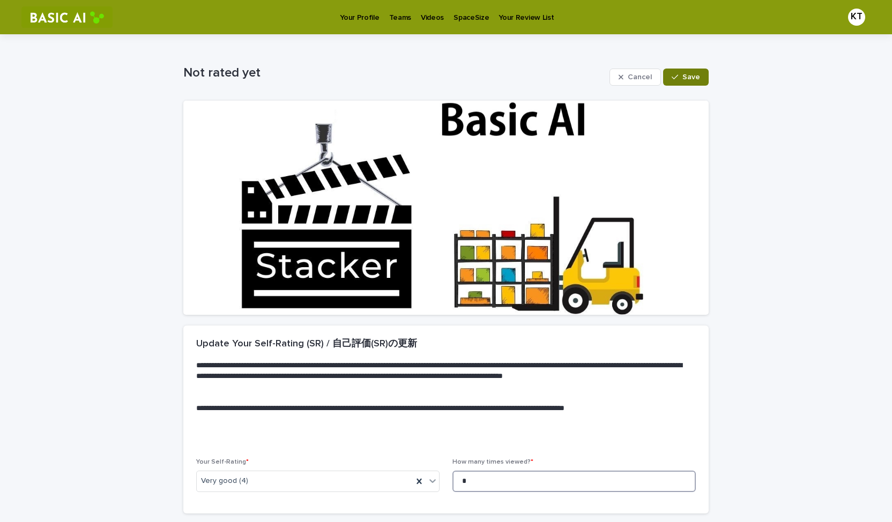
type input "*"
click at [444, 79] on span "Save" at bounding box center [691, 77] width 18 height 8
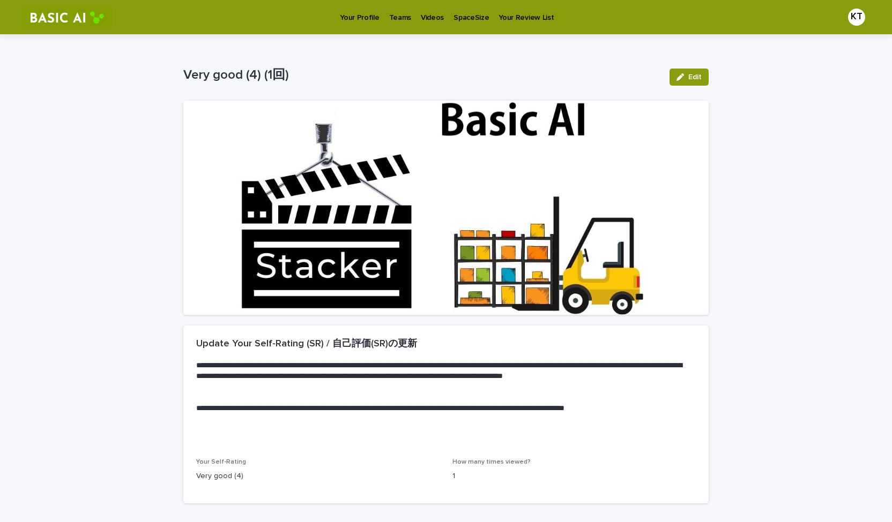
click at [421, 20] on p "Videos" at bounding box center [432, 11] width 23 height 23
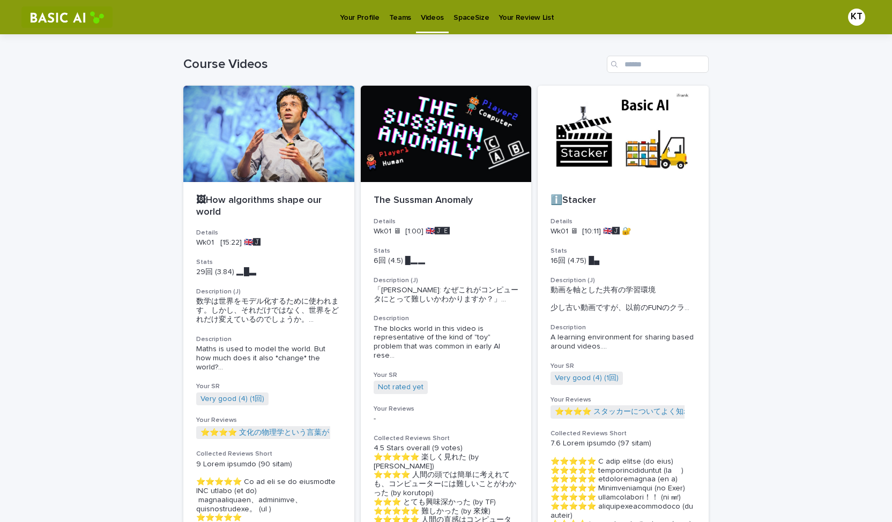
click at [376, 61] on h1 "Course Videos" at bounding box center [392, 65] width 419 height 16
click at [391, 18] on p "Teams" at bounding box center [400, 11] width 22 height 23
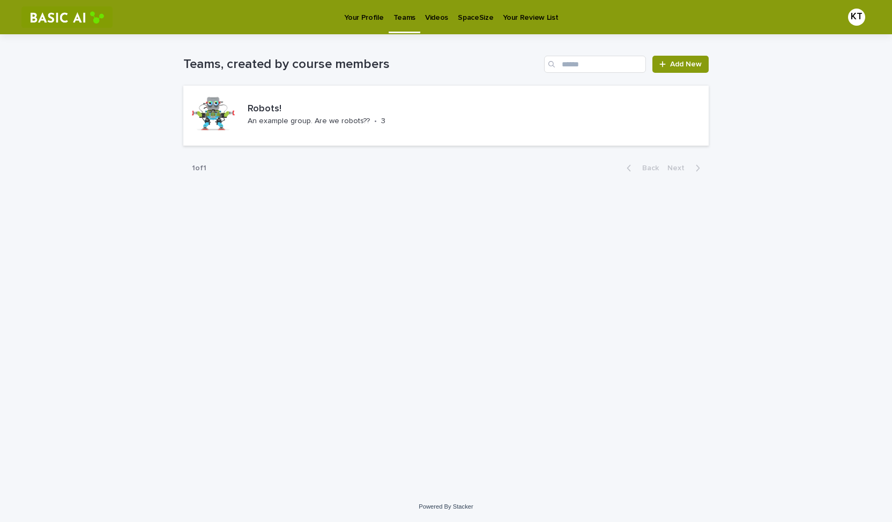
click at [444, 12] on p "SpaceSize" at bounding box center [475, 11] width 35 height 23
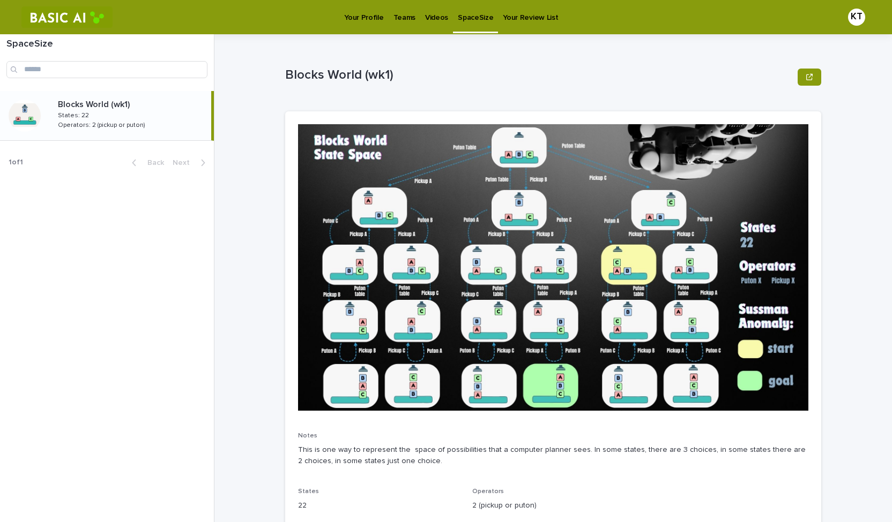
click at [361, 20] on p "Your Profile" at bounding box center [363, 11] width 39 height 23
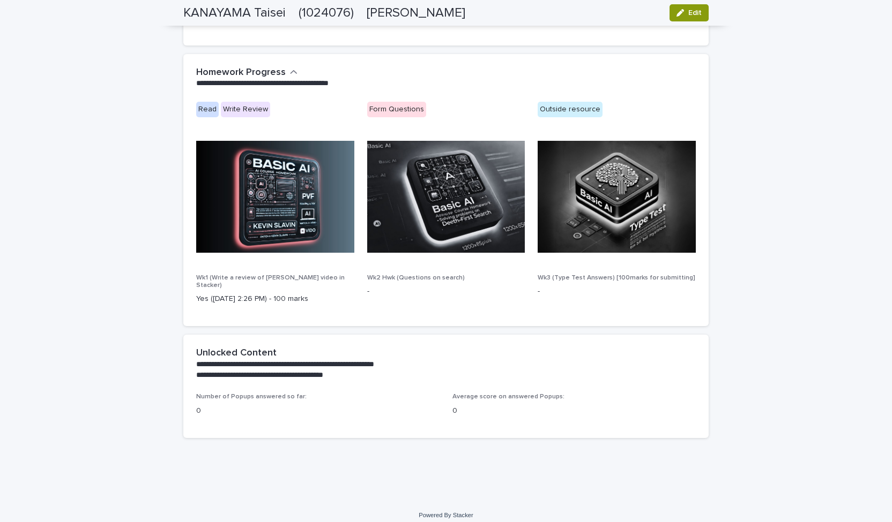
scroll to position [524, 0]
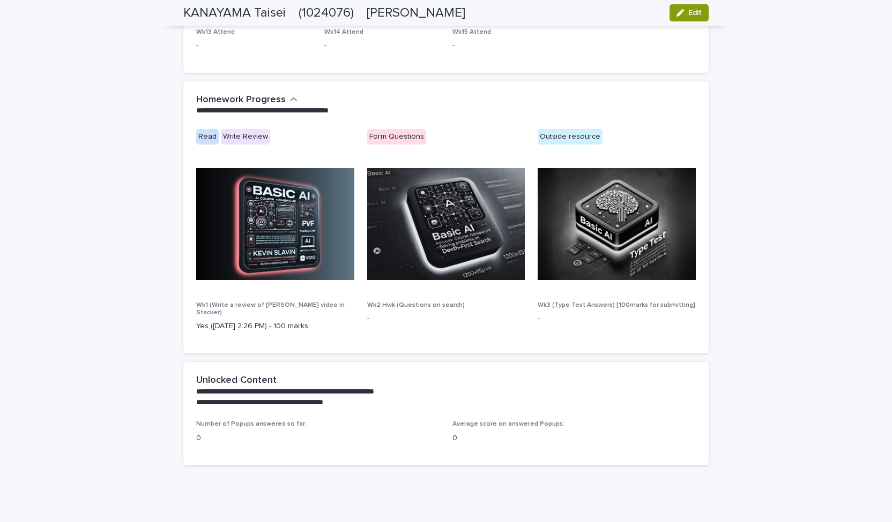
click at [280, 219] on img at bounding box center [275, 224] width 158 height 112
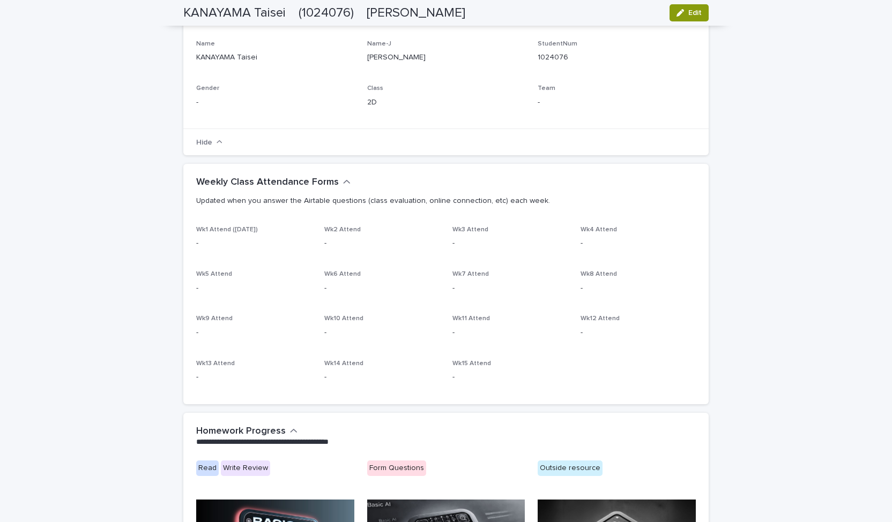
scroll to position [0, 0]
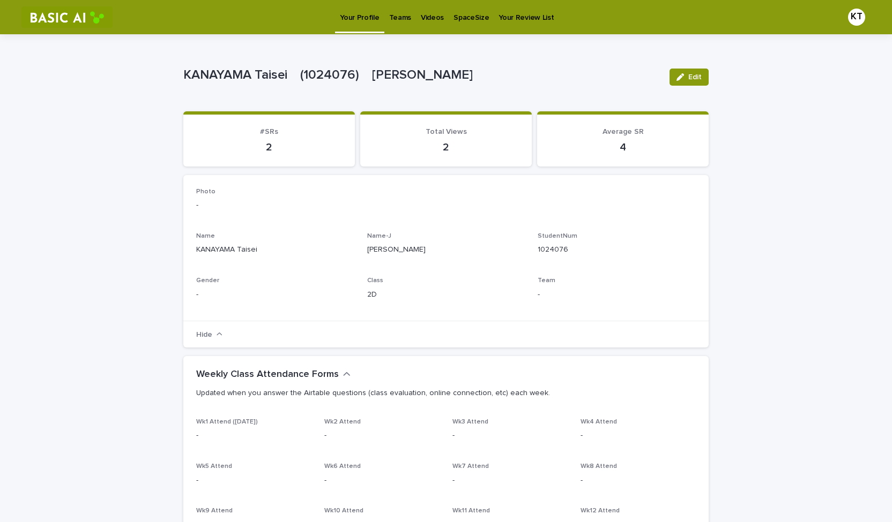
click at [437, 23] on link "Videos" at bounding box center [432, 16] width 33 height 33
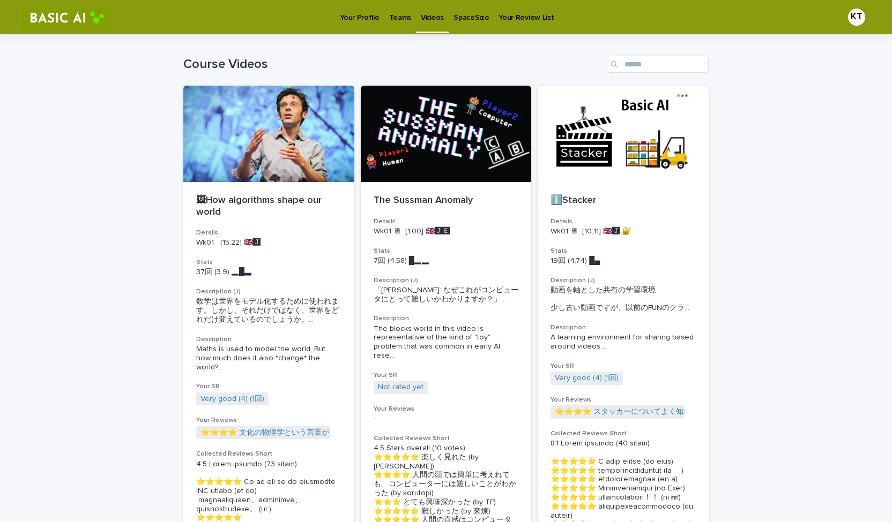
click at [369, 25] on link "Your Profile" at bounding box center [359, 16] width 49 height 33
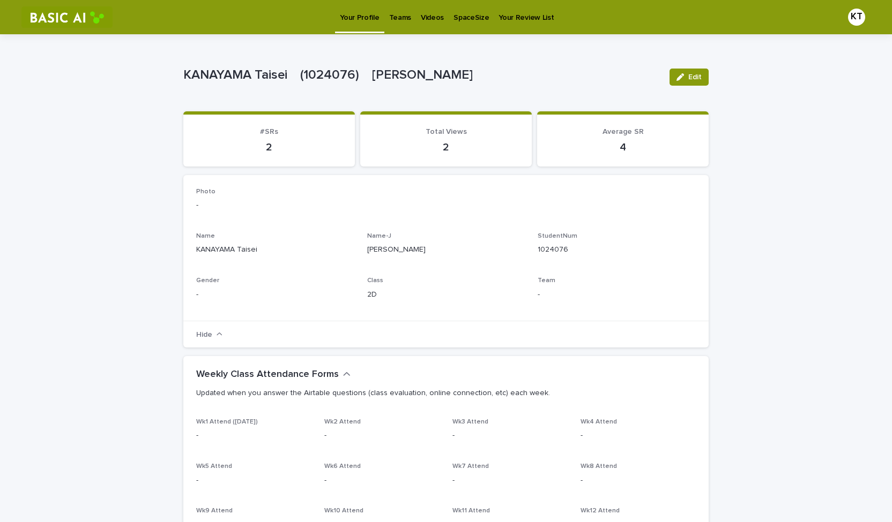
click at [401, 15] on p "Teams" at bounding box center [400, 11] width 22 height 23
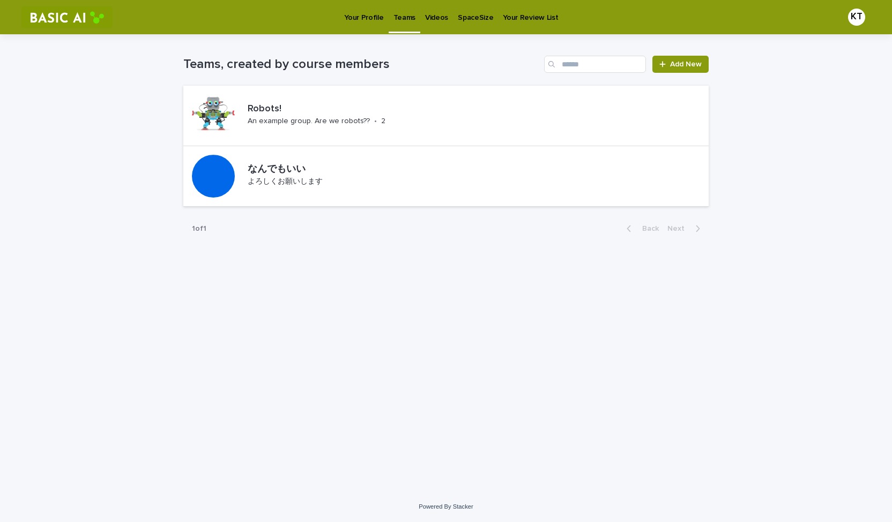
click at [437, 17] on p "Videos" at bounding box center [436, 11] width 23 height 23
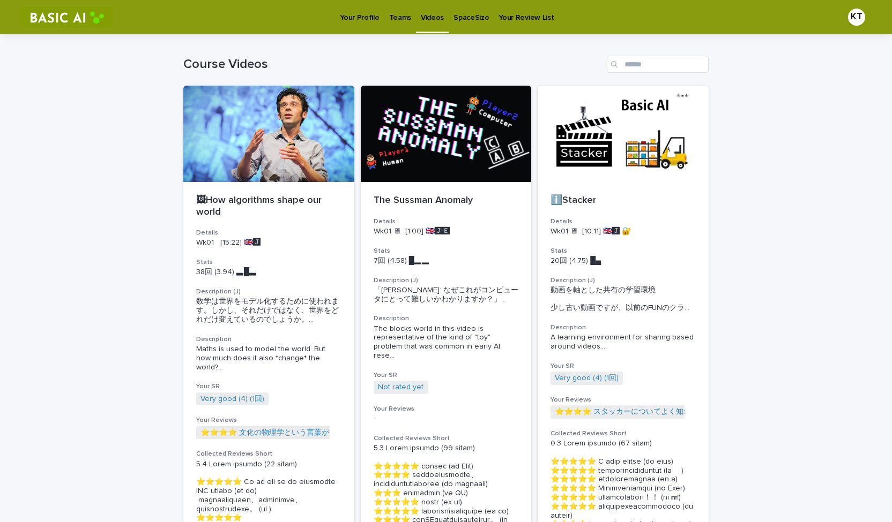
click at [361, 18] on p "Your Profile" at bounding box center [359, 11] width 39 height 23
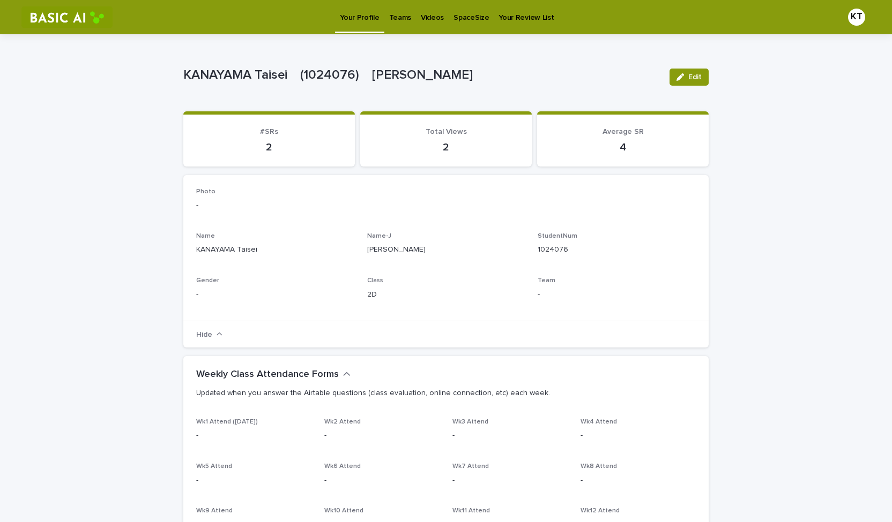
click at [390, 18] on p "Teams" at bounding box center [400, 11] width 22 height 23
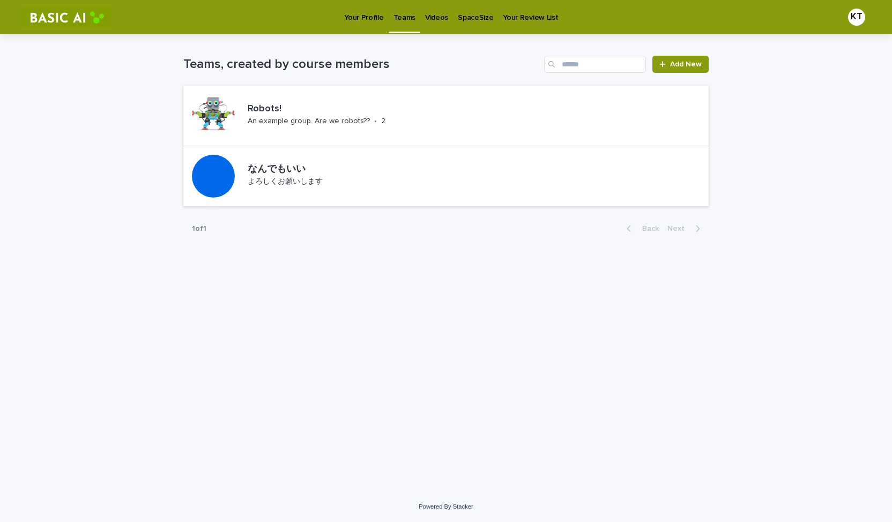
click at [366, 18] on p "Your Profile" at bounding box center [363, 11] width 39 height 23
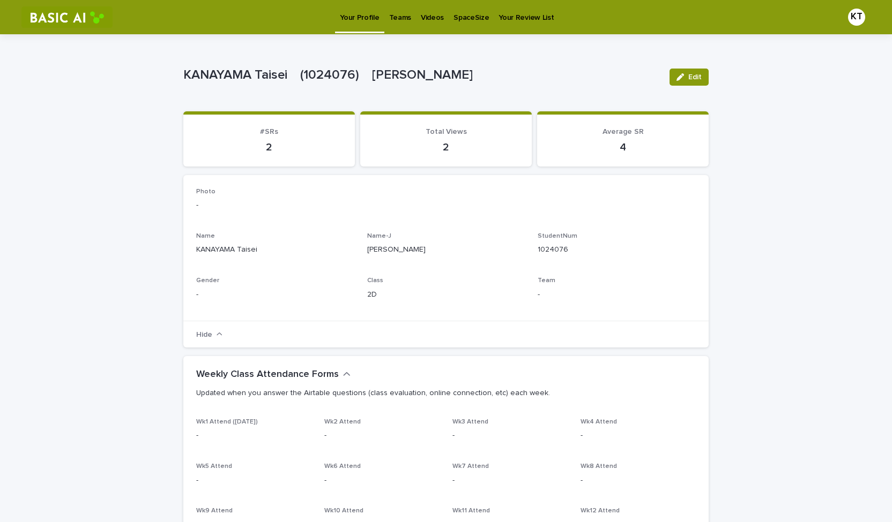
click at [437, 12] on p "Videos" at bounding box center [432, 11] width 23 height 23
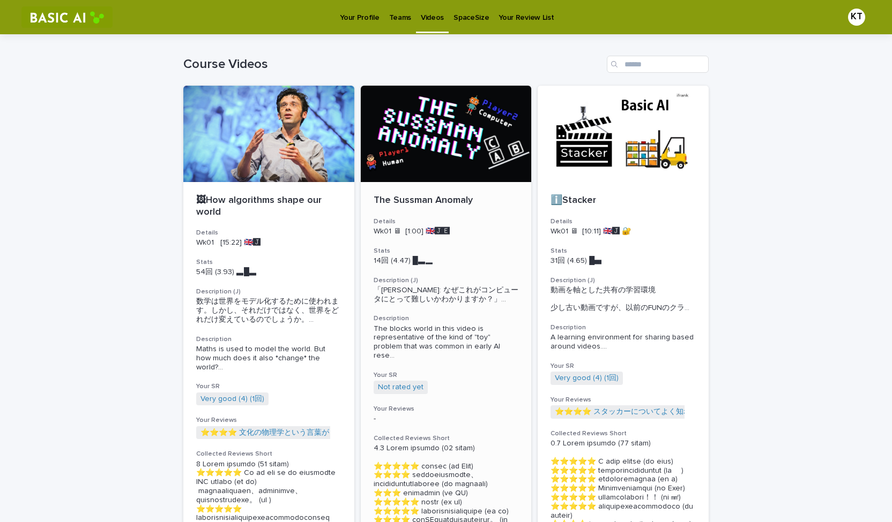
click at [438, 174] on div at bounding box center [446, 134] width 171 height 96
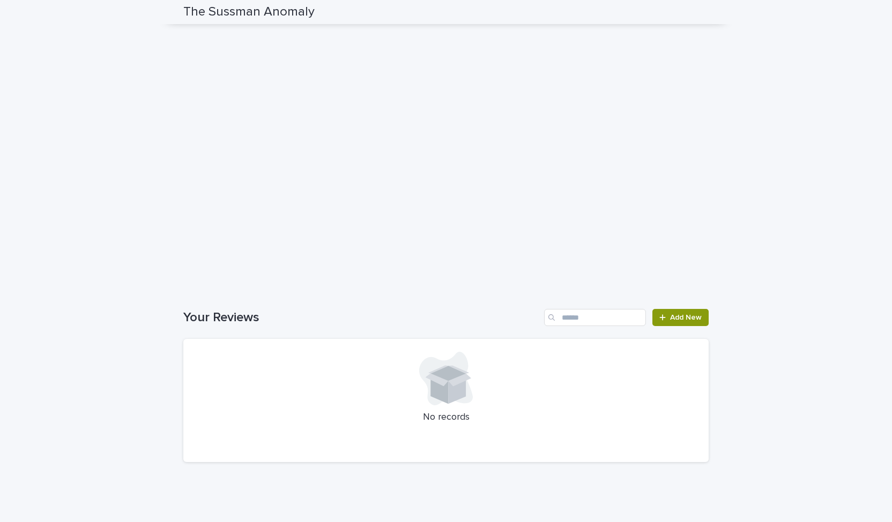
scroll to position [1027, 0]
click at [444, 325] on link "Add New" at bounding box center [680, 316] width 56 height 17
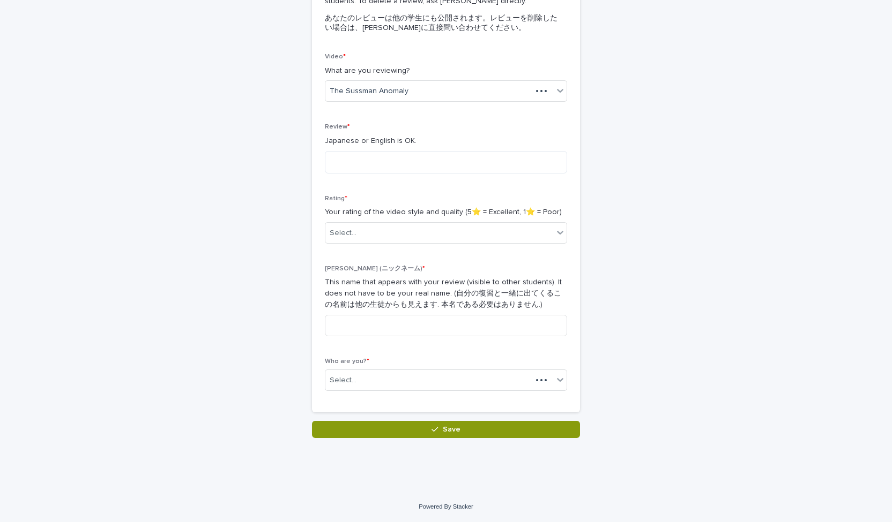
scroll to position [139, 0]
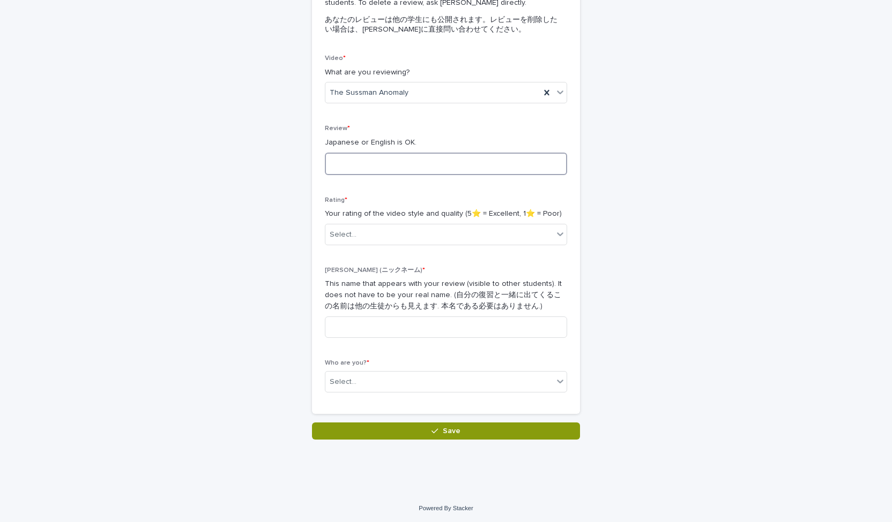
click at [444, 163] on textarea at bounding box center [446, 164] width 242 height 23
type textarea "*"
type textarea "**********"
click at [410, 230] on div "Select..." at bounding box center [439, 235] width 228 height 18
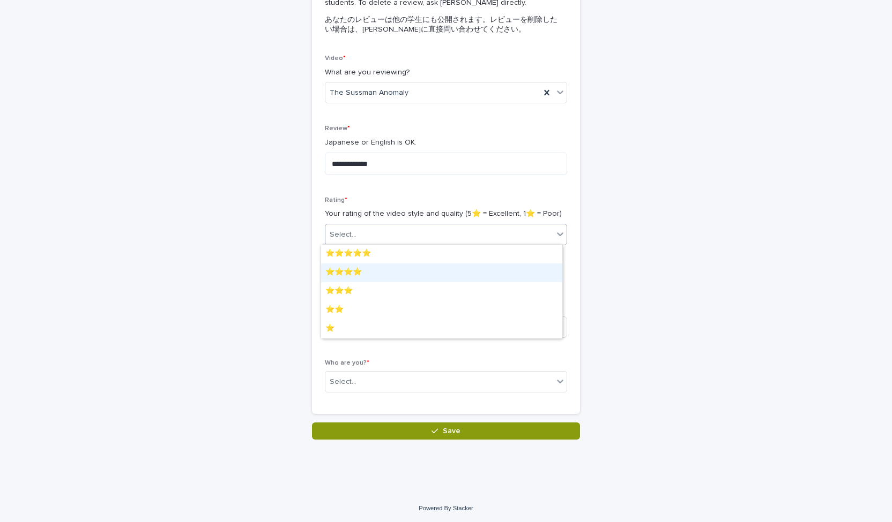
click at [392, 278] on div "⭐️⭐️⭐️⭐️" at bounding box center [441, 273] width 241 height 19
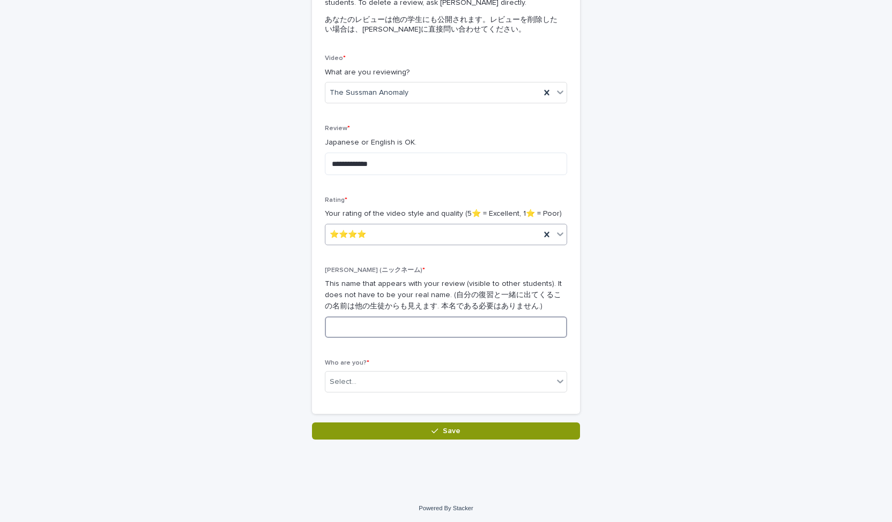
click at [375, 332] on input at bounding box center [446, 327] width 242 height 21
type input "*"
click at [386, 379] on div "Select..." at bounding box center [439, 382] width 228 height 18
click at [383, 394] on div "KANAYAMA Taisei　(1024076)　[PERSON_NAME]" at bounding box center [441, 401] width 241 height 19
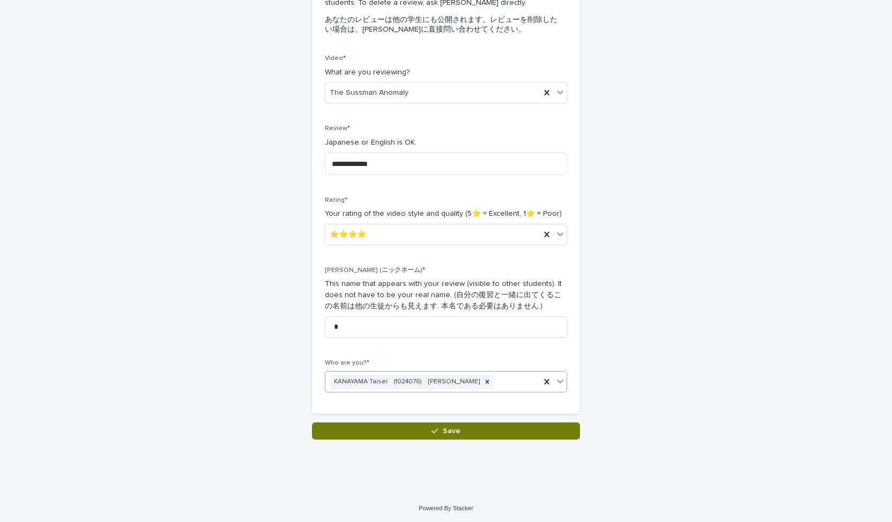
click at [374, 425] on button "Save" at bounding box center [446, 431] width 268 height 17
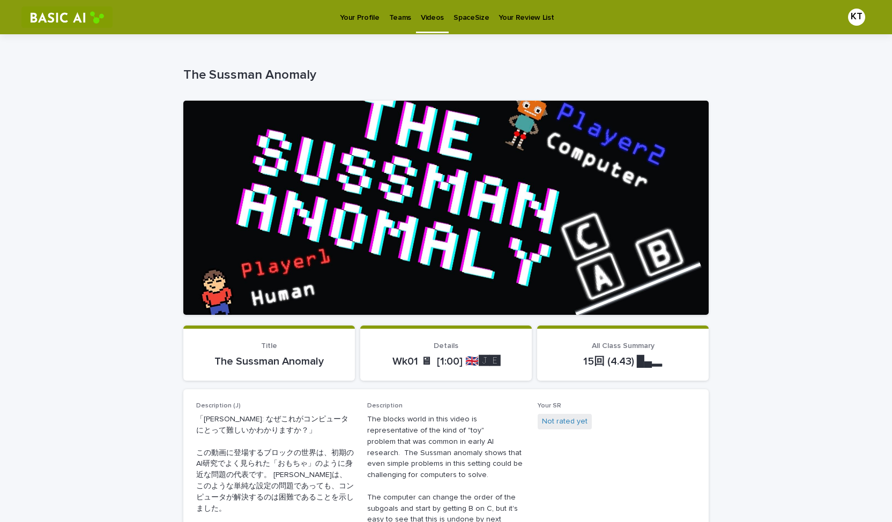
click at [357, 20] on p "Your Profile" at bounding box center [359, 11] width 39 height 23
